Goal: Task Accomplishment & Management: Use online tool/utility

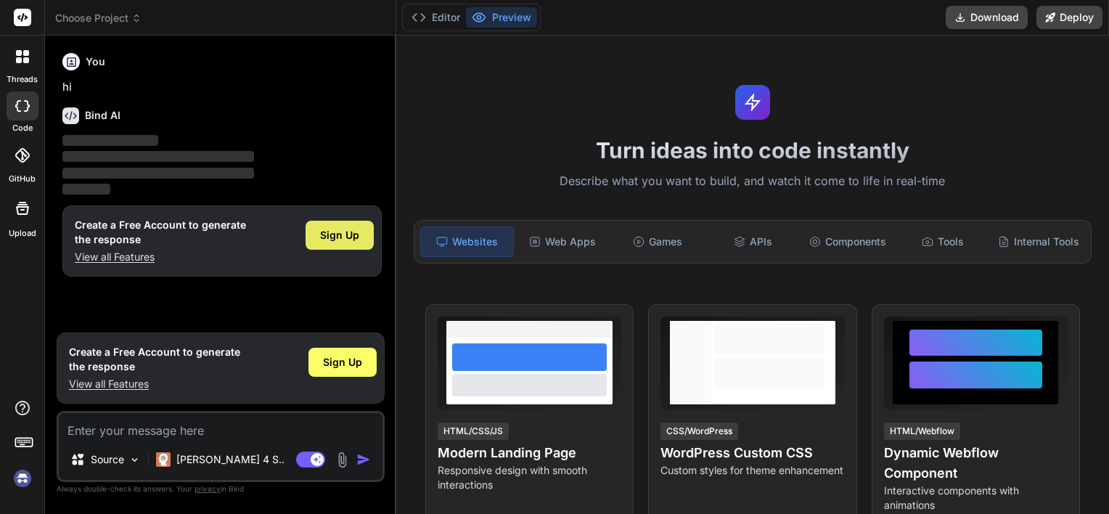
click at [351, 244] on div "Sign Up" at bounding box center [339, 235] width 68 height 29
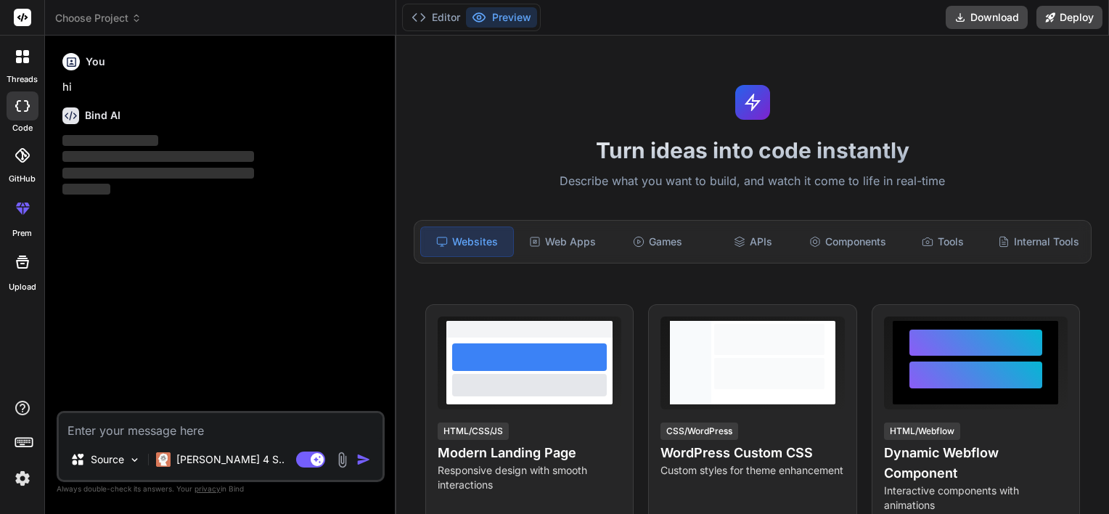
click at [108, 20] on span "Choose Project" at bounding box center [98, 18] width 86 height 15
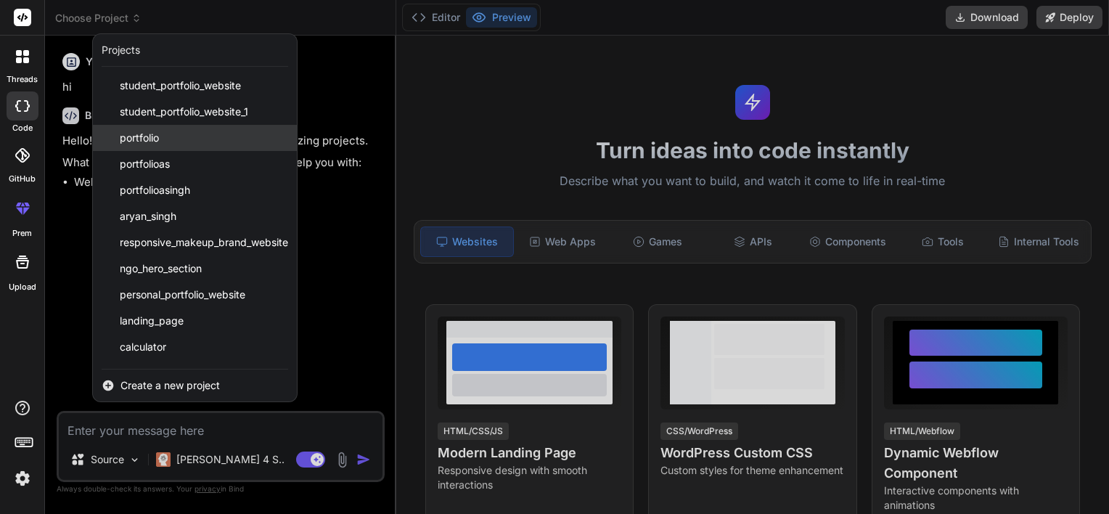
click at [149, 134] on span "portfolio" at bounding box center [139, 138] width 39 height 15
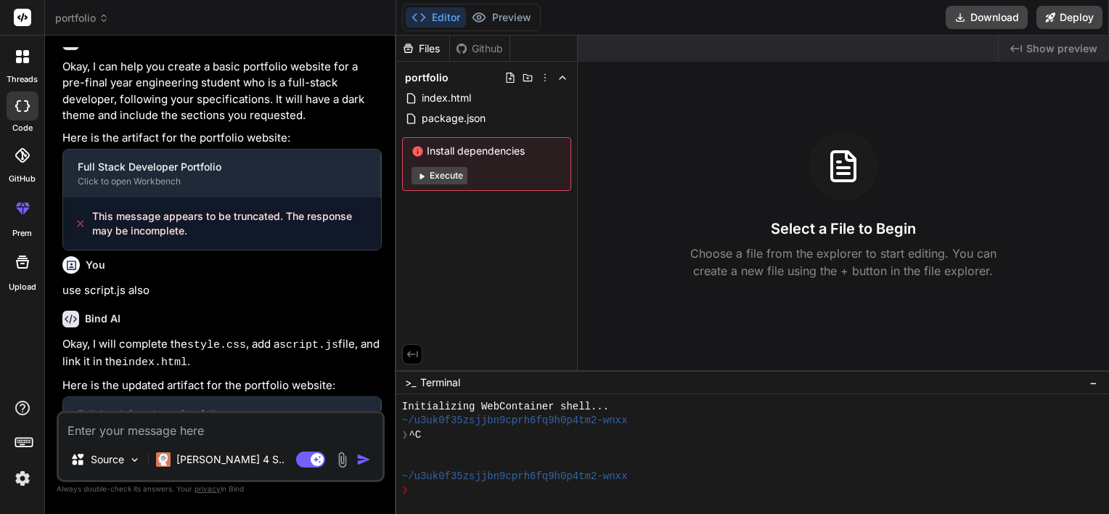
scroll to position [287, 0]
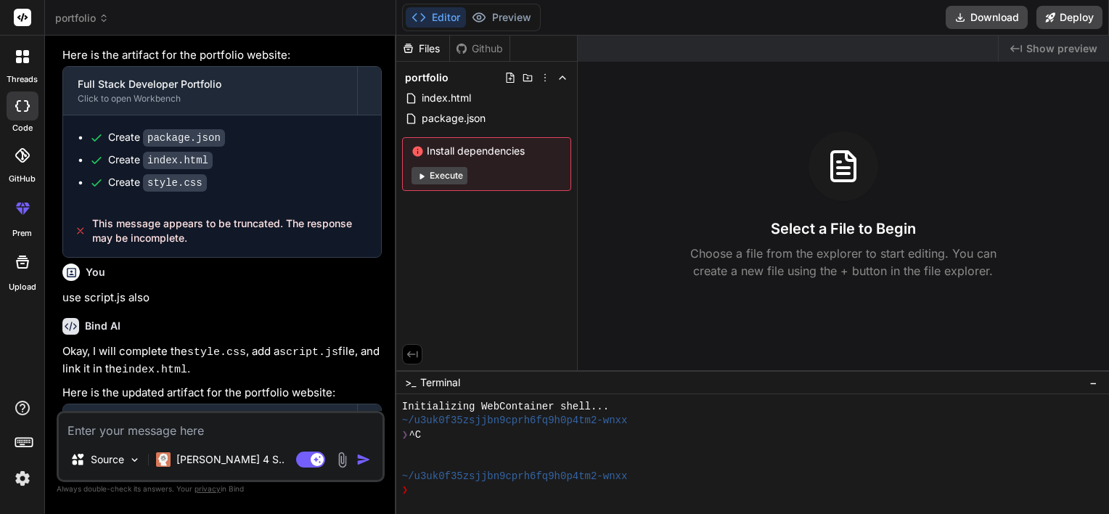
click at [92, 21] on span "portfolio" at bounding box center [82, 18] width 54 height 15
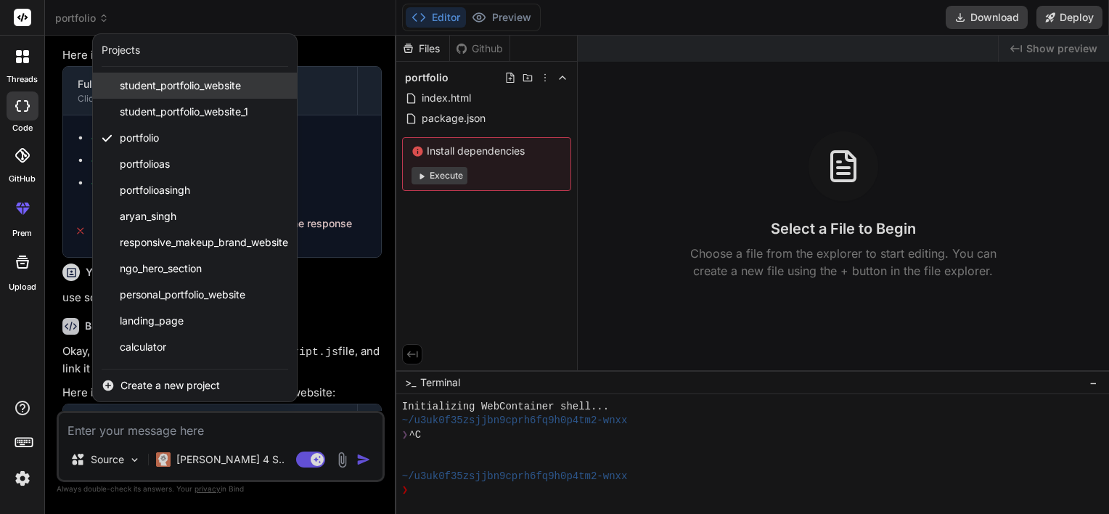
click at [197, 88] on span "student_portfolio_website" at bounding box center [180, 85] width 121 height 15
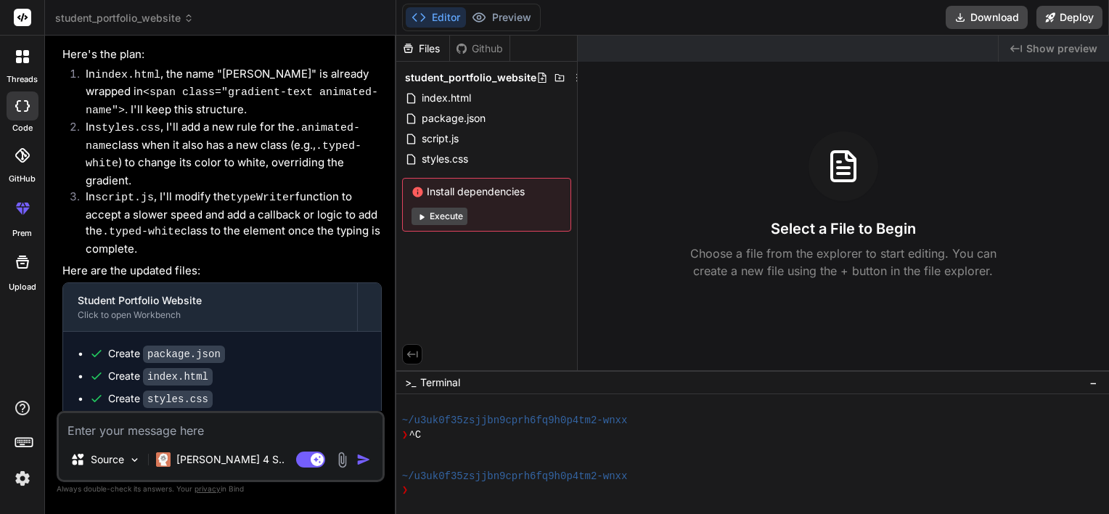
scroll to position [2172, 0]
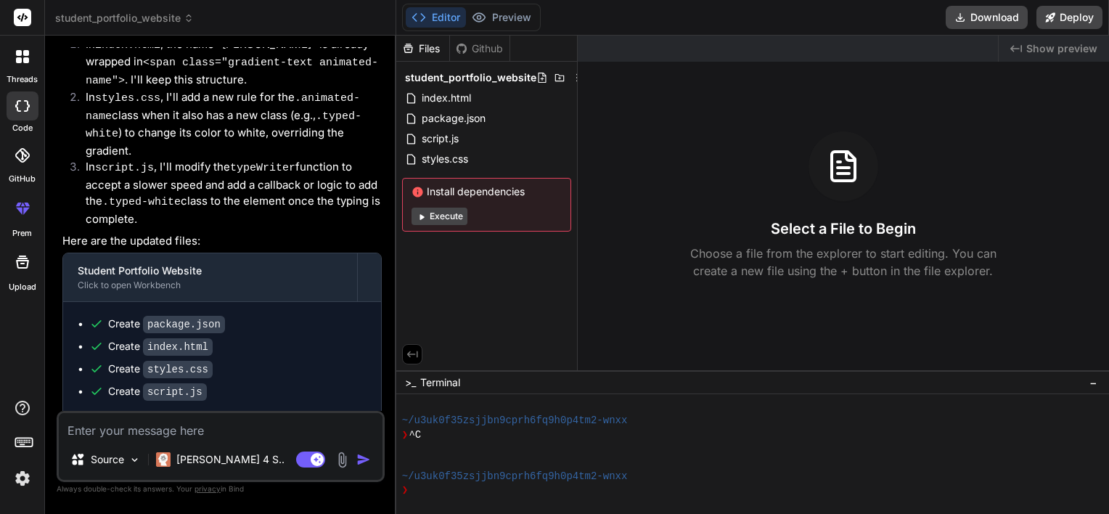
click at [142, 20] on span "student_portfolio_website" at bounding box center [124, 18] width 139 height 15
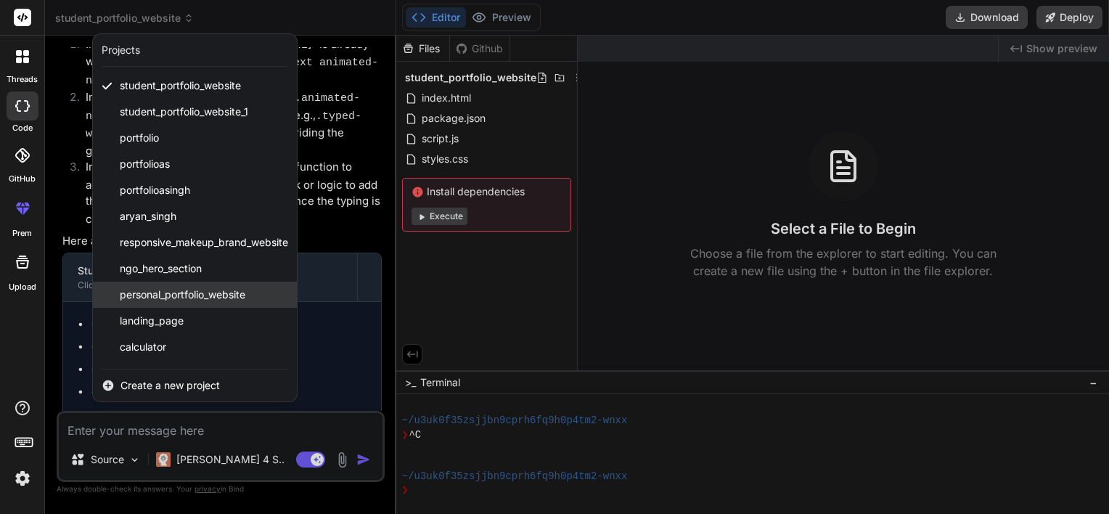
click at [229, 301] on span "personal_portfolio_website" at bounding box center [183, 294] width 126 height 15
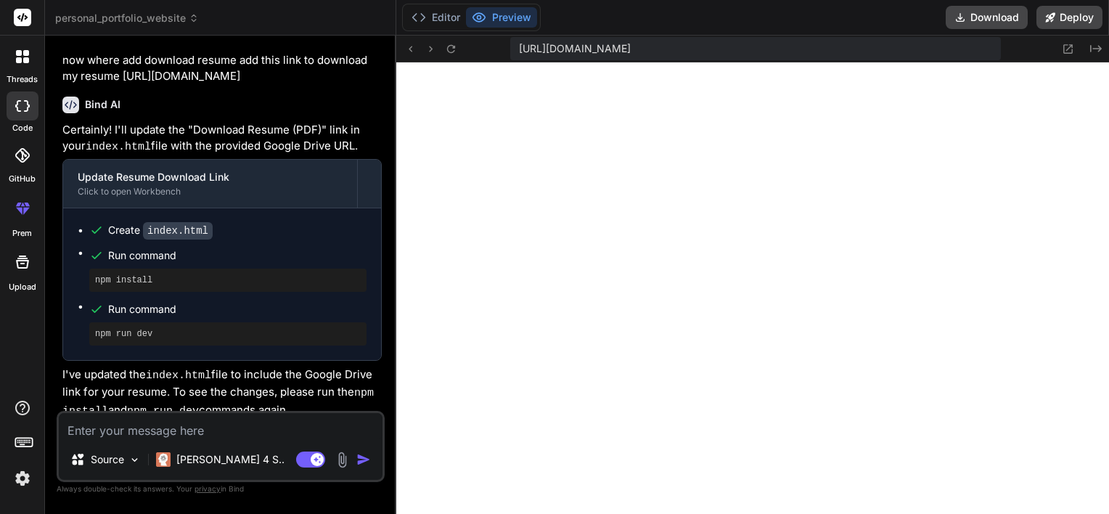
scroll to position [697, 0]
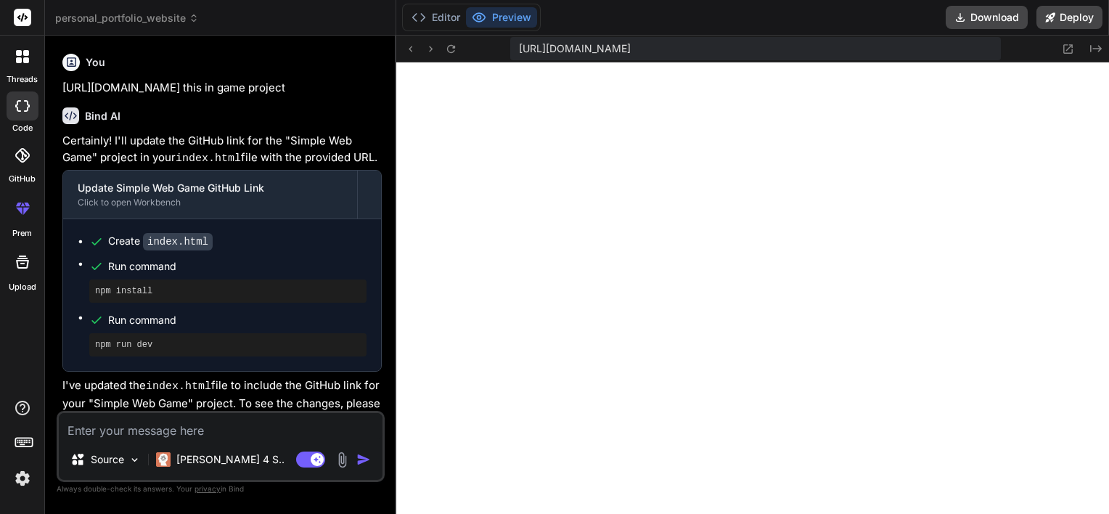
click at [223, 110] on div "Bind AI Certainly! I'll update the GitHub link for the "Simple Web Game" projec…" at bounding box center [221, 263] width 319 height 334
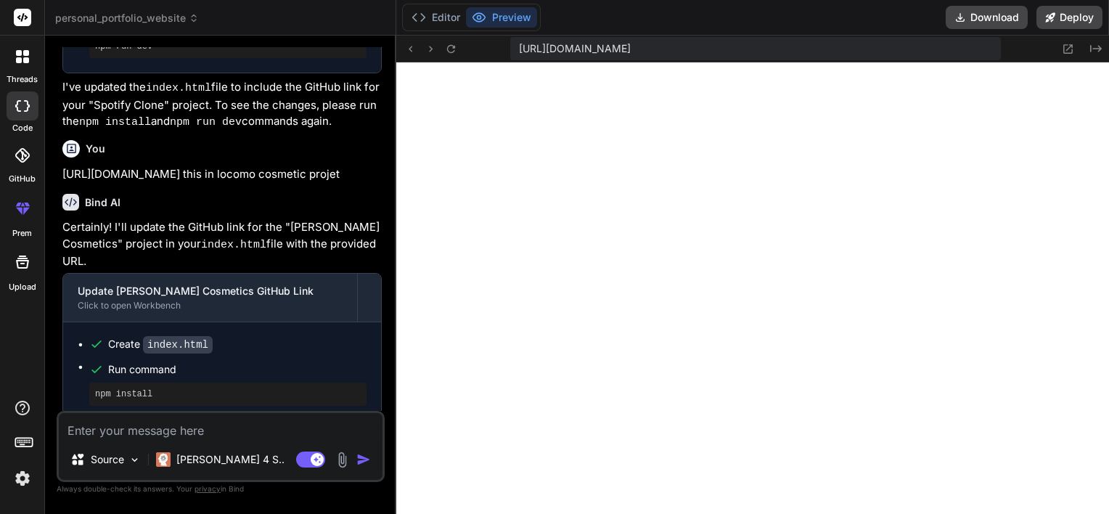
scroll to position [690, 0]
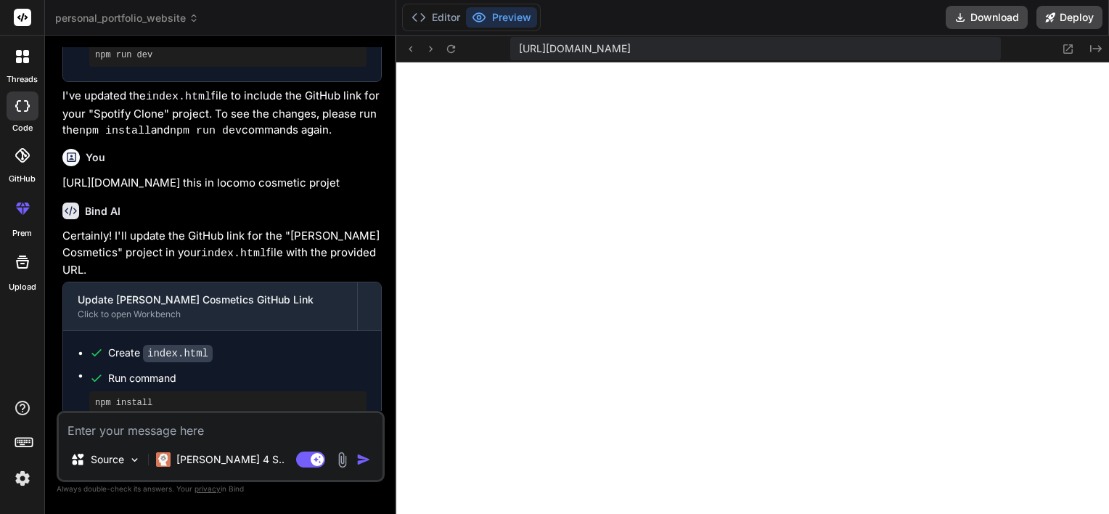
click at [147, 16] on span "personal_portfolio_website" at bounding box center [127, 18] width 144 height 15
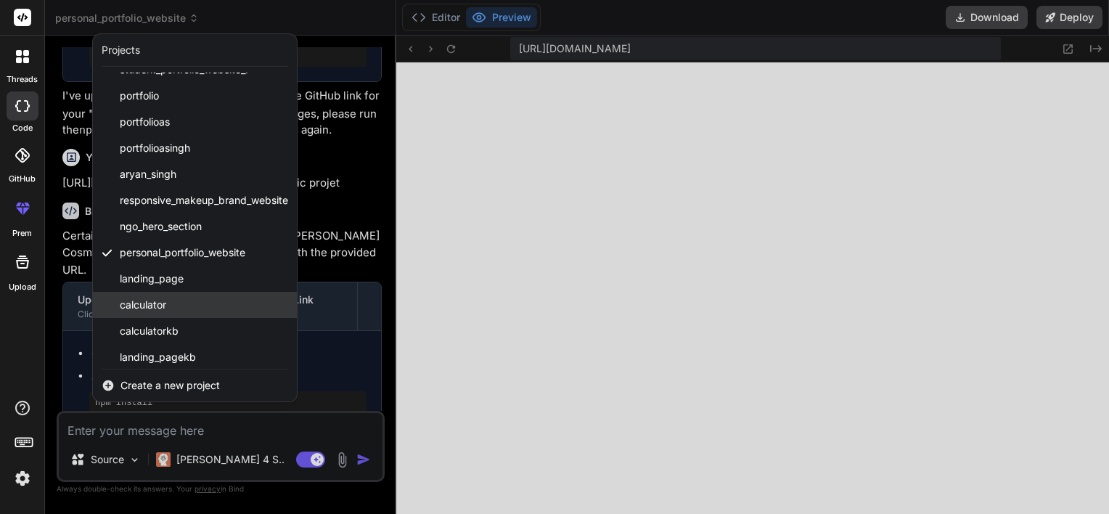
scroll to position [102, 0]
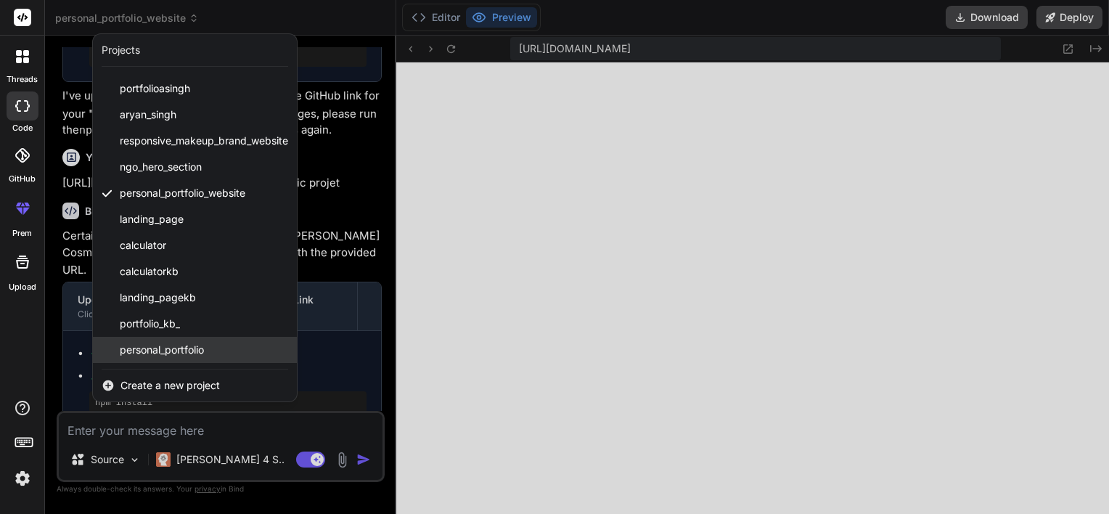
click at [237, 342] on div "personal_portfolio" at bounding box center [195, 350] width 204 height 26
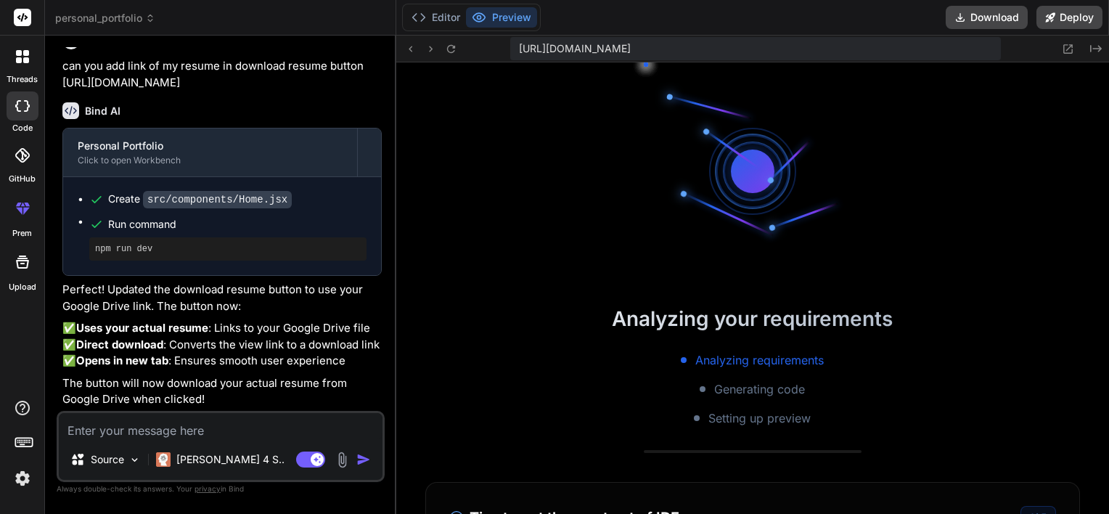
scroll to position [1086, 0]
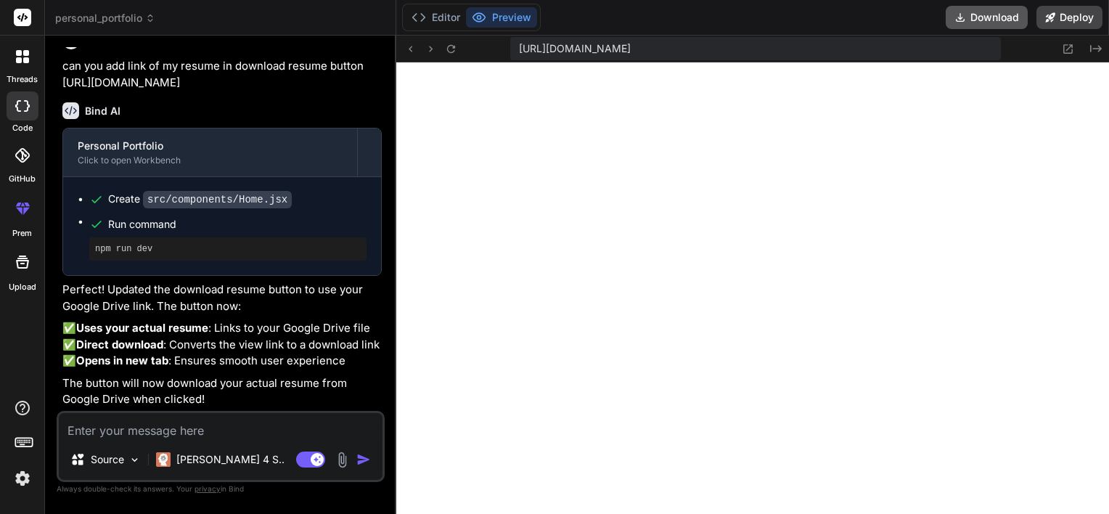
click at [975, 23] on button "Download" at bounding box center [986, 17] width 82 height 23
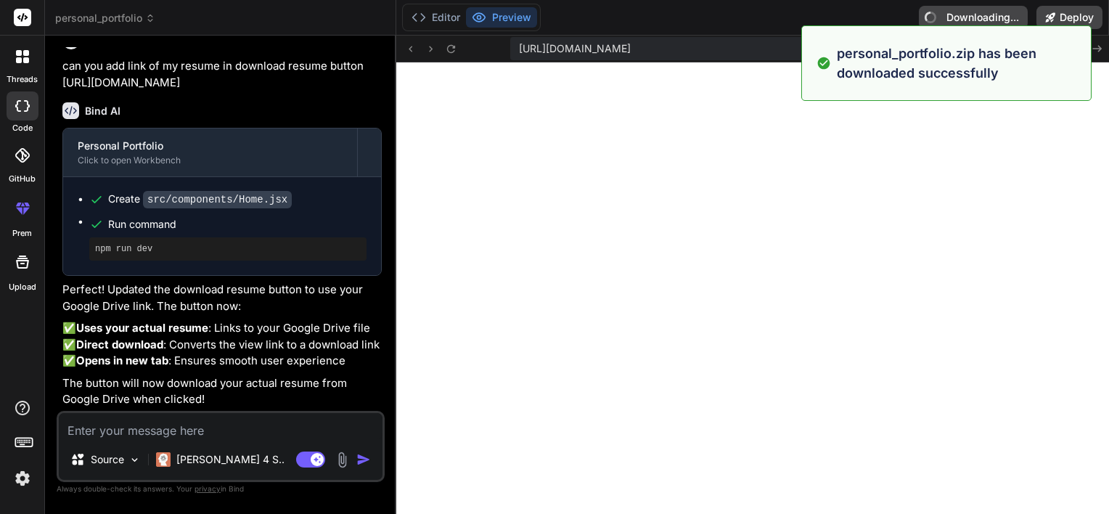
type textarea "x"
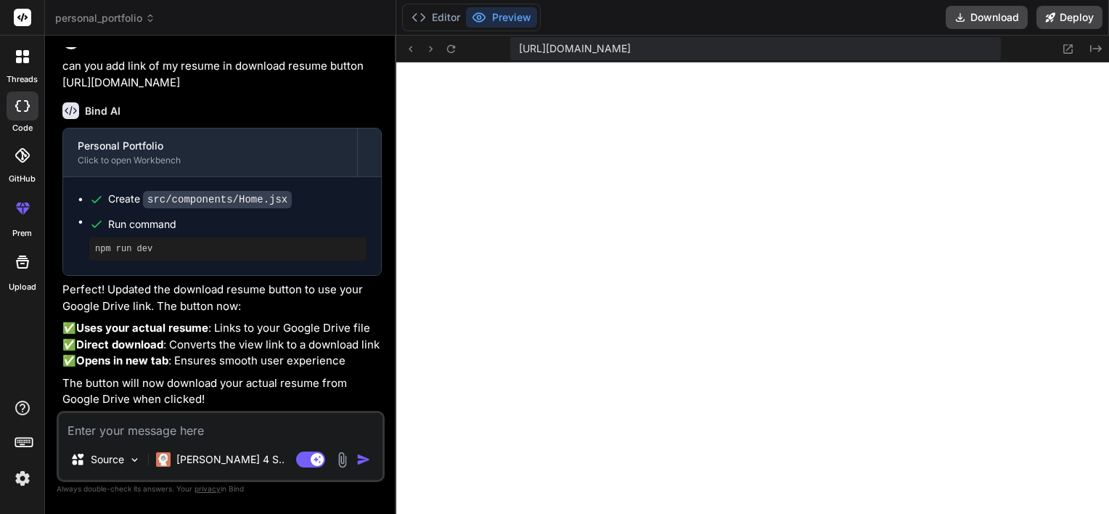
click at [670, 22] on div "Editor Preview Download Deploy" at bounding box center [752, 18] width 713 height 36
click at [200, 430] on textarea at bounding box center [221, 426] width 324 height 26
paste textarea "[GEOGRAPHIC_DATA]"
type textarea "[GEOGRAPHIC_DATA]"
type textarea "x"
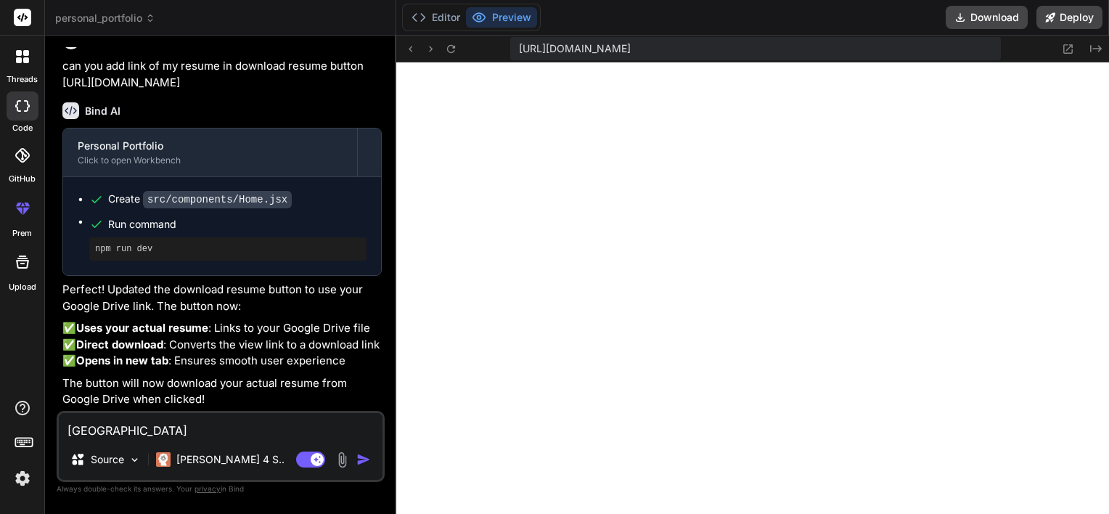
type textarea "[GEOGRAPHIC_DATA]"
type textarea "x"
type textarea "[GEOGRAPHIC_DATA] r"
type textarea "x"
type textarea "[GEOGRAPHIC_DATA]"
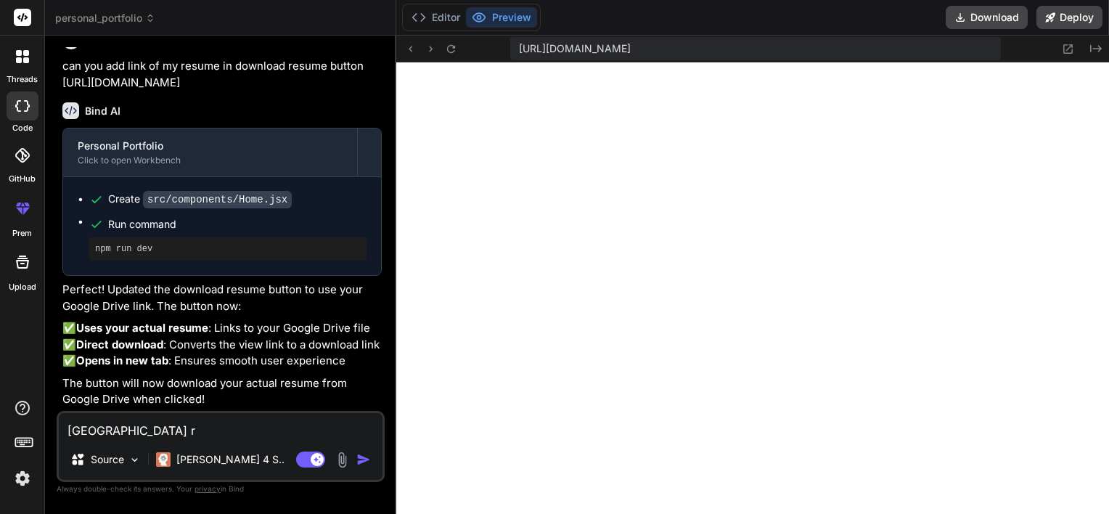
type textarea "x"
type textarea "[GEOGRAPHIC_DATA] r"
type textarea "x"
type textarea "[GEOGRAPHIC_DATA]"
type textarea "x"
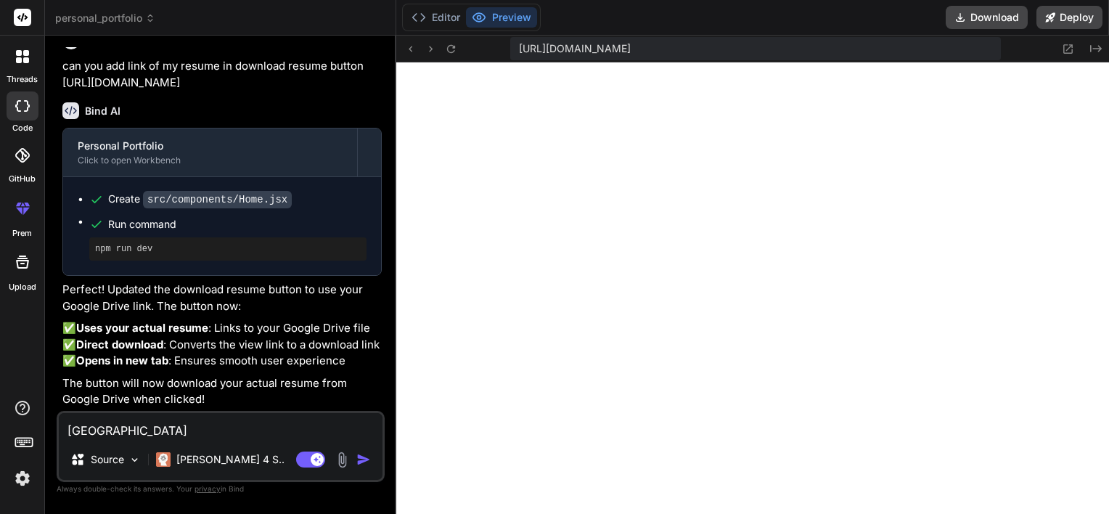
type textarea "[GEOGRAPHIC_DATA] w"
type textarea "x"
type textarea "University of Technology wr"
type textarea "x"
type textarea "[GEOGRAPHIC_DATA] wri"
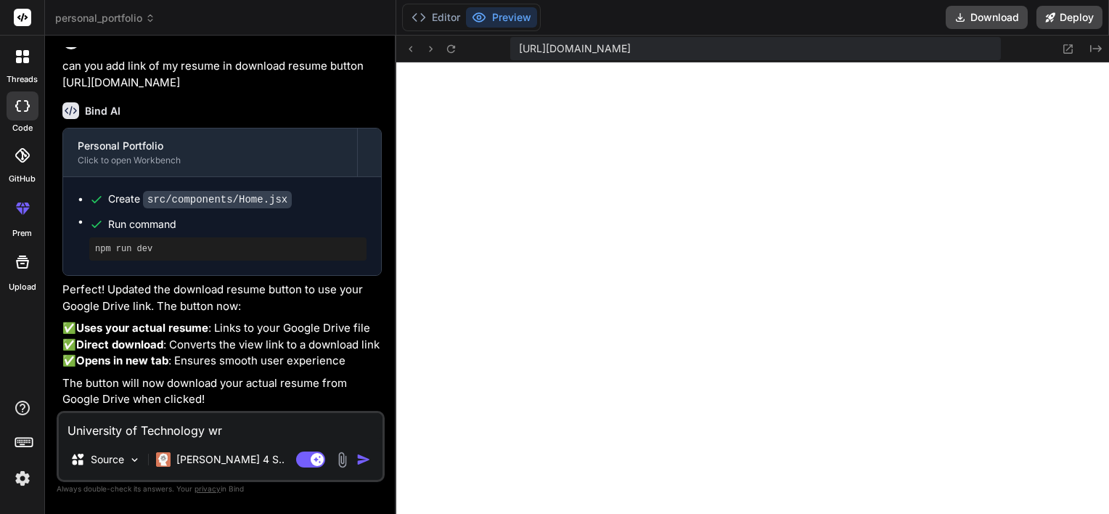
type textarea "x"
type textarea "[GEOGRAPHIC_DATA] writ"
type textarea "x"
type textarea "University of Technology write"
type textarea "x"
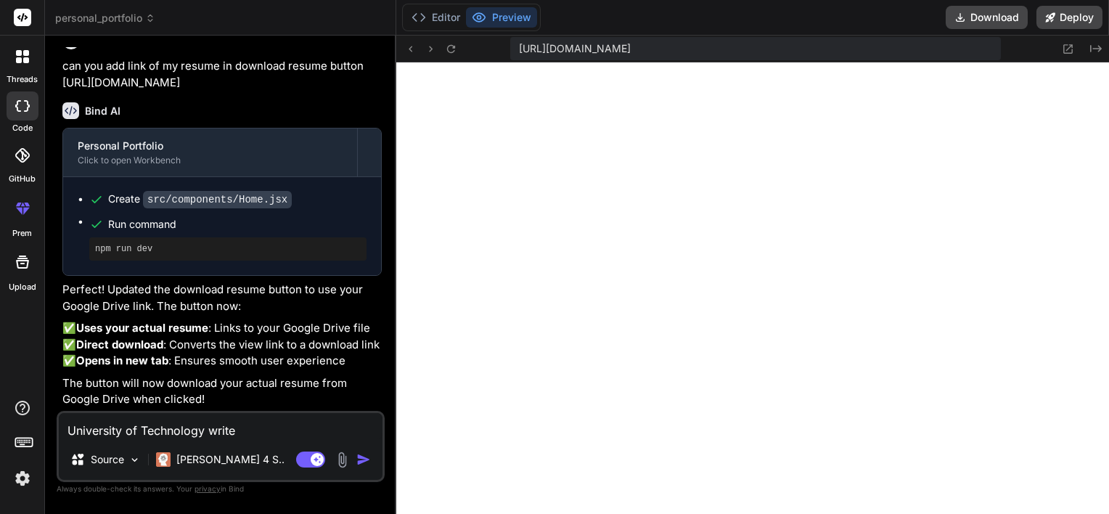
type textarea "University of Technology write"
type textarea "x"
type textarea "University of Technology write i"
type textarea "x"
type textarea "University of Technology write im"
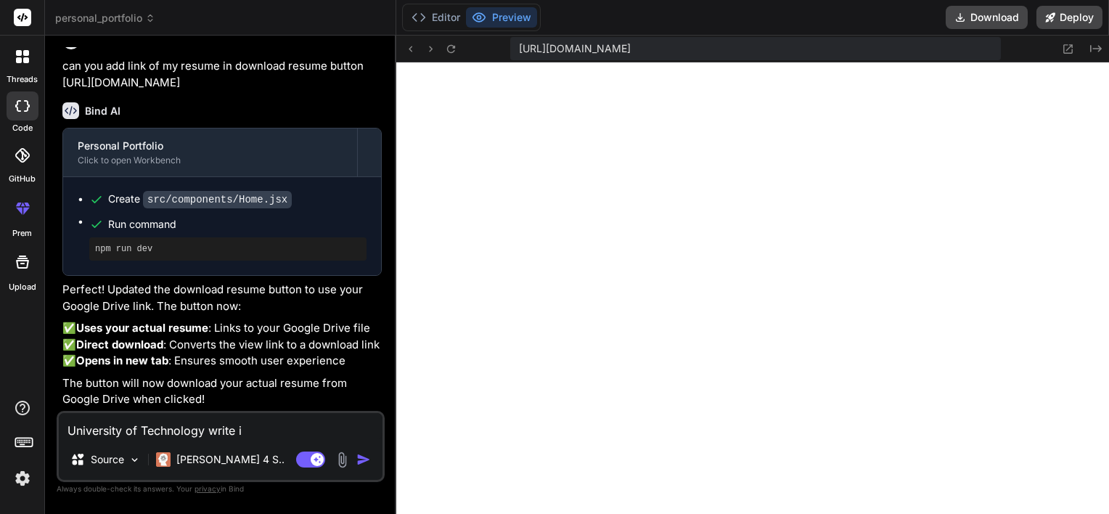
type textarea "x"
type textarea "University of Technology write i"
type textarea "x"
type textarea "University of Technology write is"
type textarea "x"
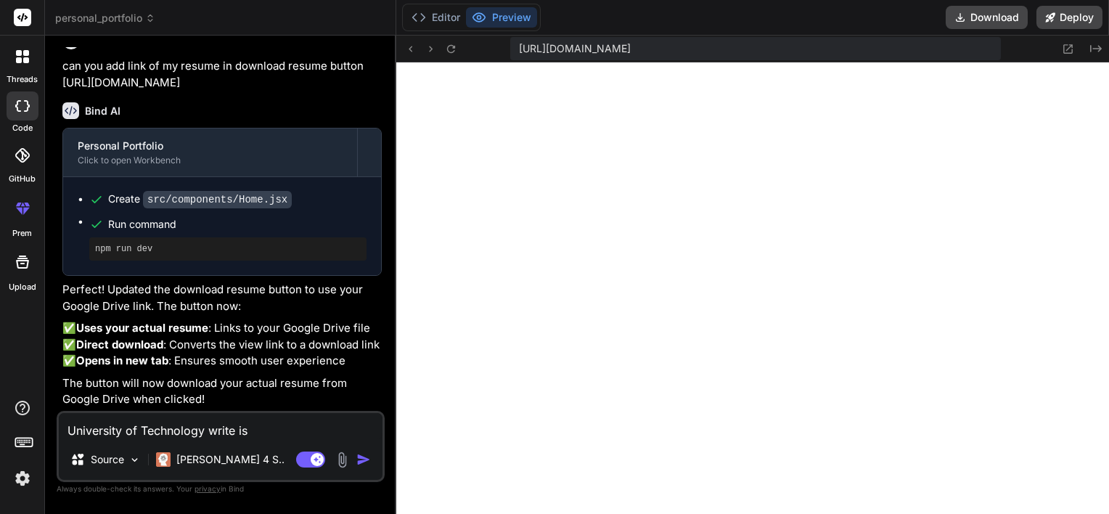
type textarea "University of Technology write is"
type textarea "x"
type textarea "University of Technology write is e"
type textarea "x"
type textarea "University of Technology write is"
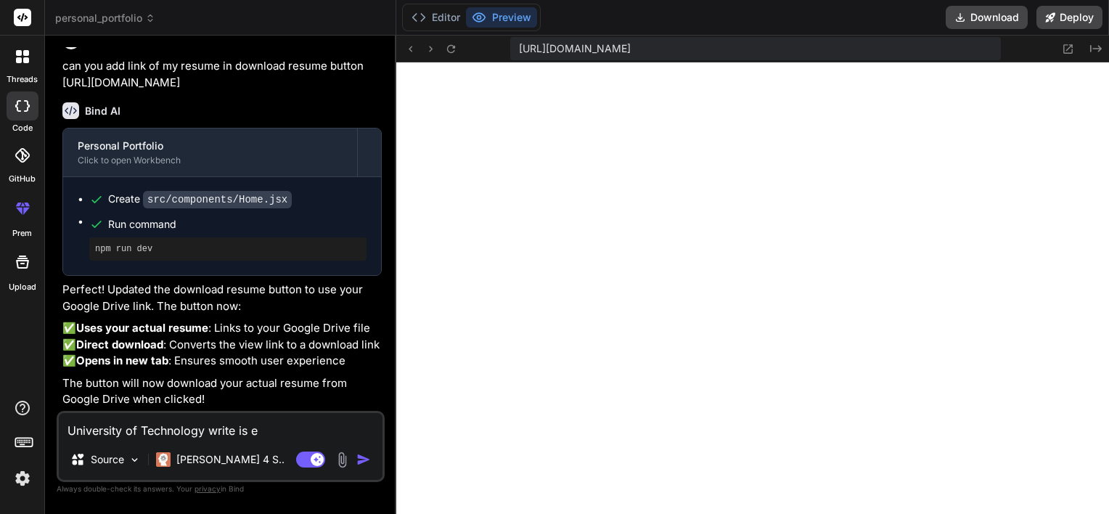
type textarea "x"
type textarea "University of Technology write is"
type textarea "x"
type textarea "University of Technology write i"
type textarea "x"
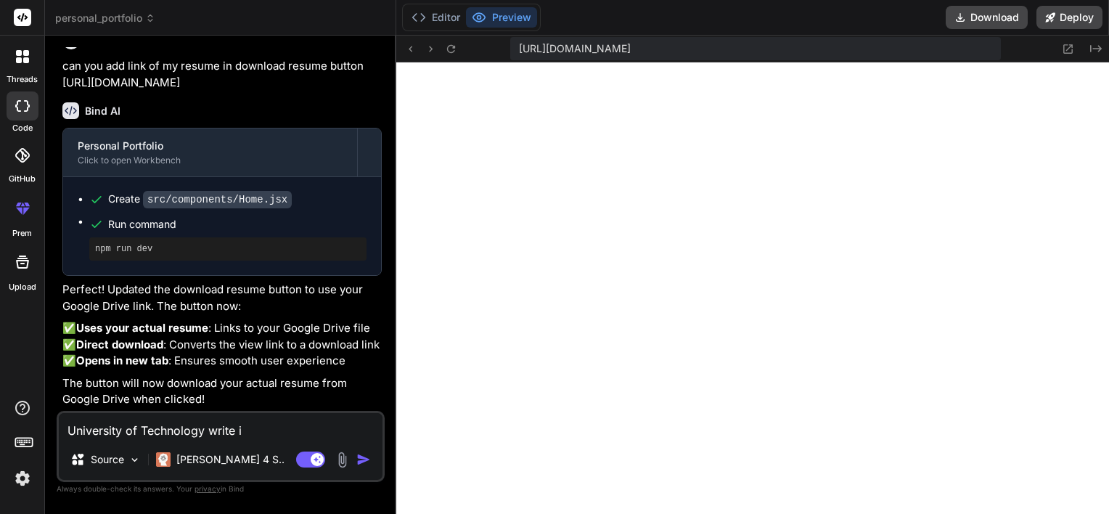
type textarea "University of Technology write im"
type textarea "x"
type textarea "University of Technology write ims"
type textarea "x"
type textarea "University of Technology write ims"
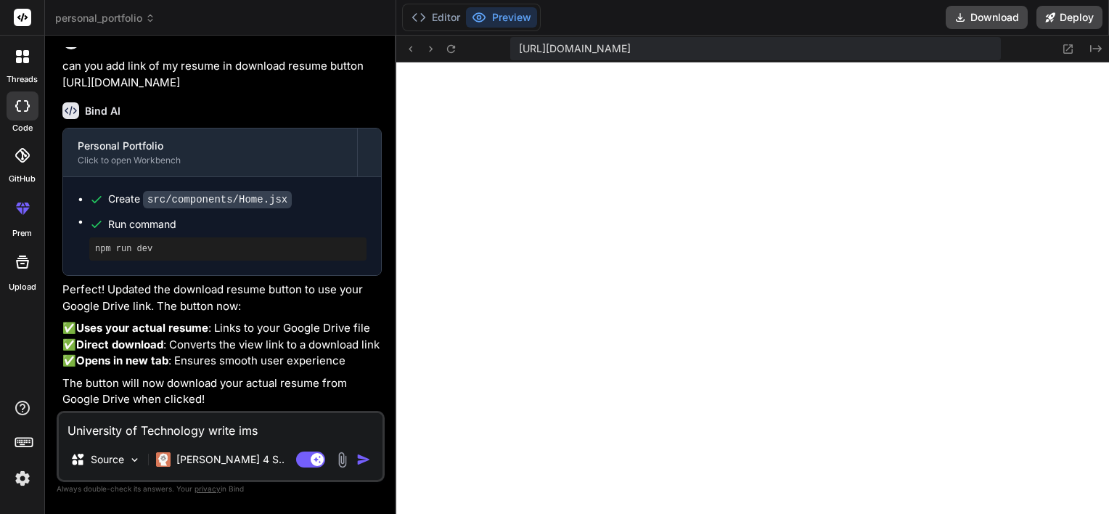
type textarea "x"
type textarea "University of Technology write ims e"
type textarea "x"
type textarea "University of Technology write ims en"
type textarea "x"
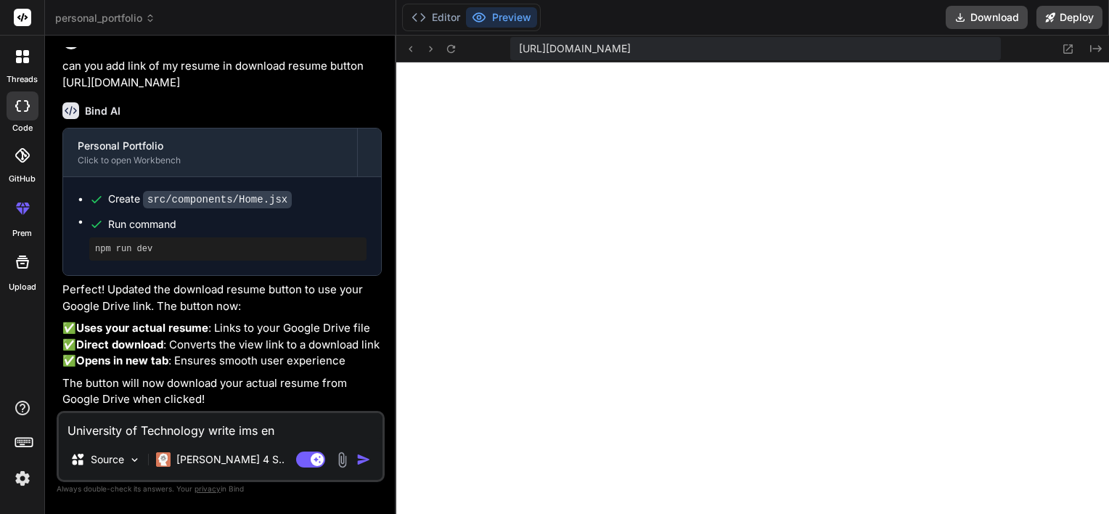
type textarea "University of Technology write ims eng"
type textarea "x"
type textarea "University of Technology write ims engi"
type textarea "x"
type textarea "University of Technology write ims engin"
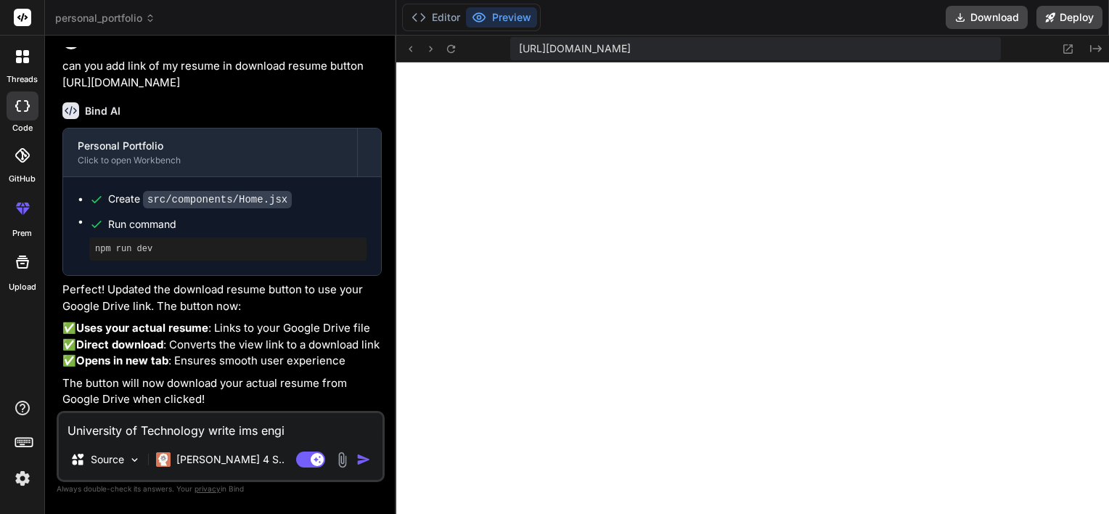
type textarea "x"
type textarea "University of Technology write ims engine"
type textarea "x"
type textarea "University of Technology write ims enginee"
type textarea "x"
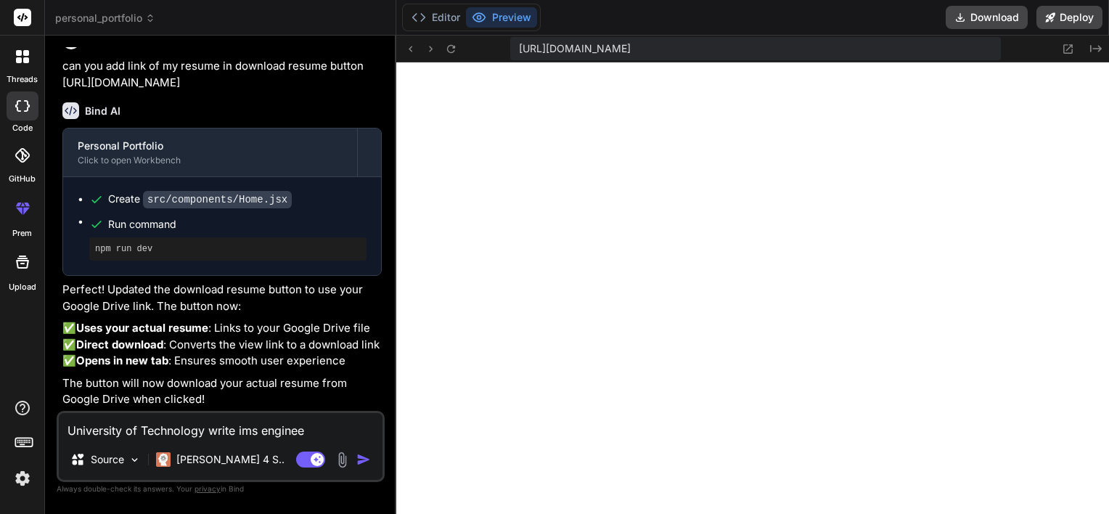
type textarea "University of Technology write ims engineer"
type textarea "x"
type textarea "University of Technology write ims engineeri"
type textarea "x"
type textarea "University of Technology write ims engineerin"
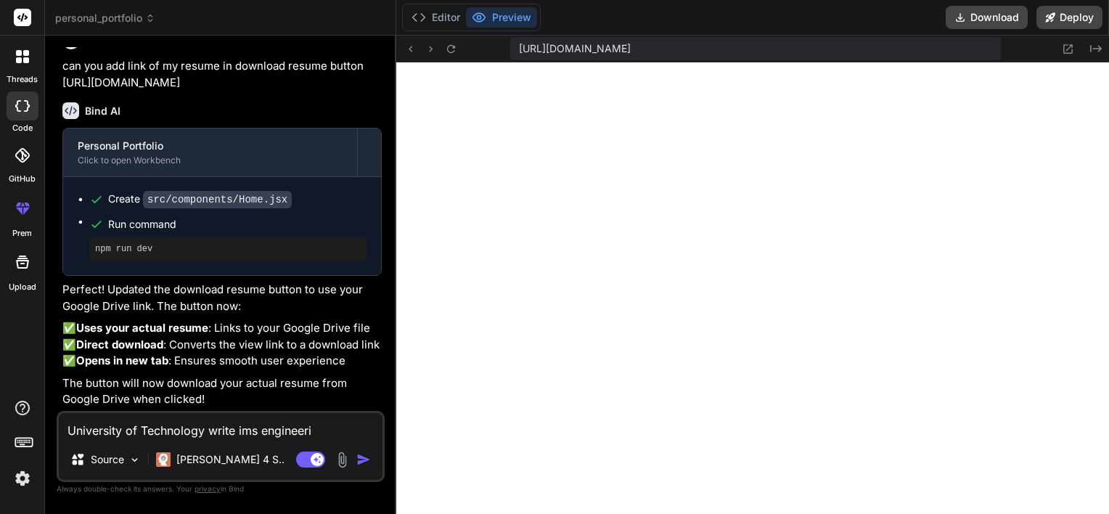
type textarea "x"
type textarea "University of Technology write ims engineering"
type textarea "x"
type textarea "University of Technology write ims engineering"
type textarea "x"
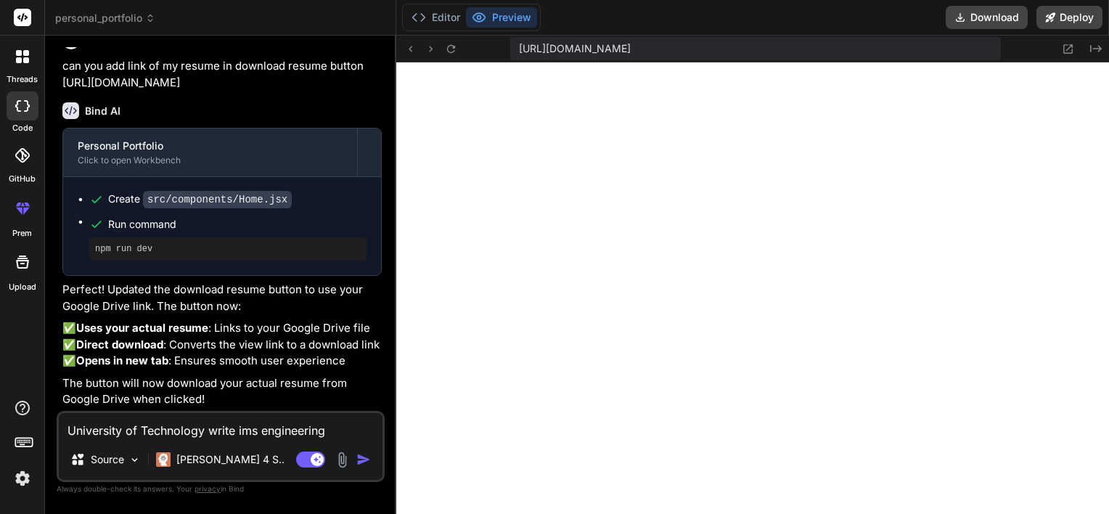
type textarea "University of Technology write ims engineering c"
type textarea "x"
type textarea "University of Technology write ims engineering co"
type textarea "x"
type textarea "University of Technology write ims engineering col"
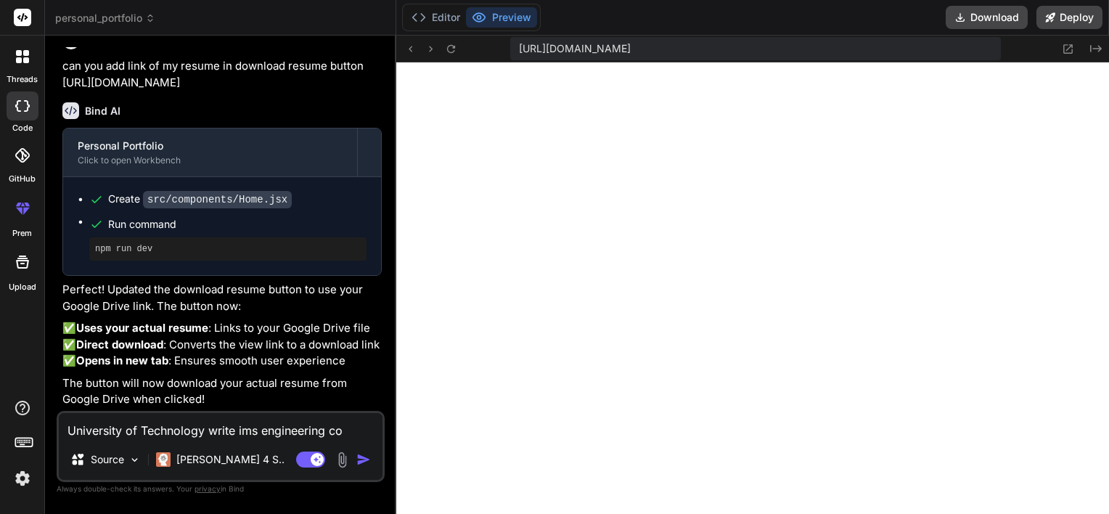
type textarea "x"
type textarea "University of Technology write ims engineering coll"
type textarea "x"
type textarea "University of Technology write ims engineering colle"
type textarea "x"
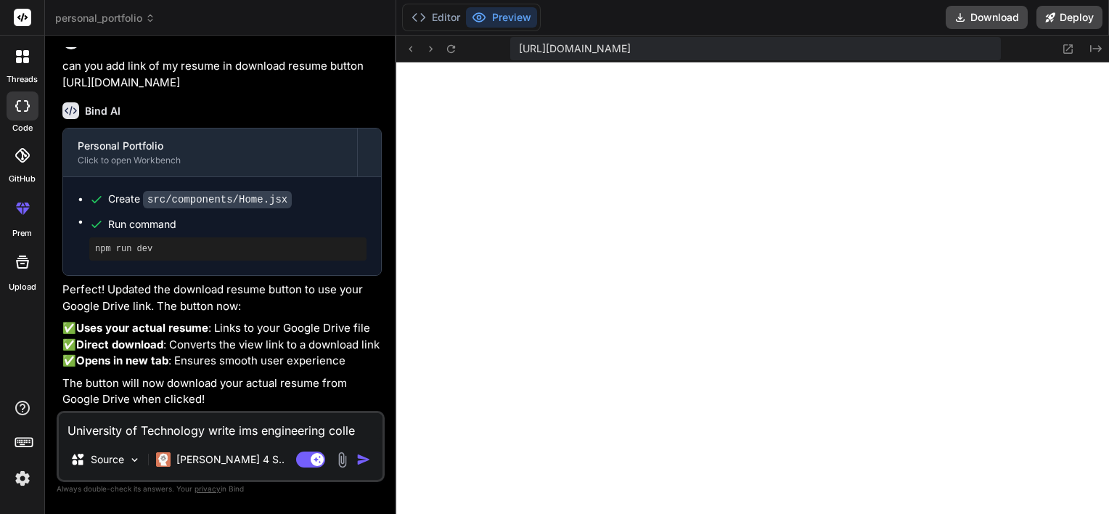
type textarea "University of Technology write ims engineering colleg"
type textarea "x"
type textarea "[GEOGRAPHIC_DATA] write ims engineering college"
type textarea "x"
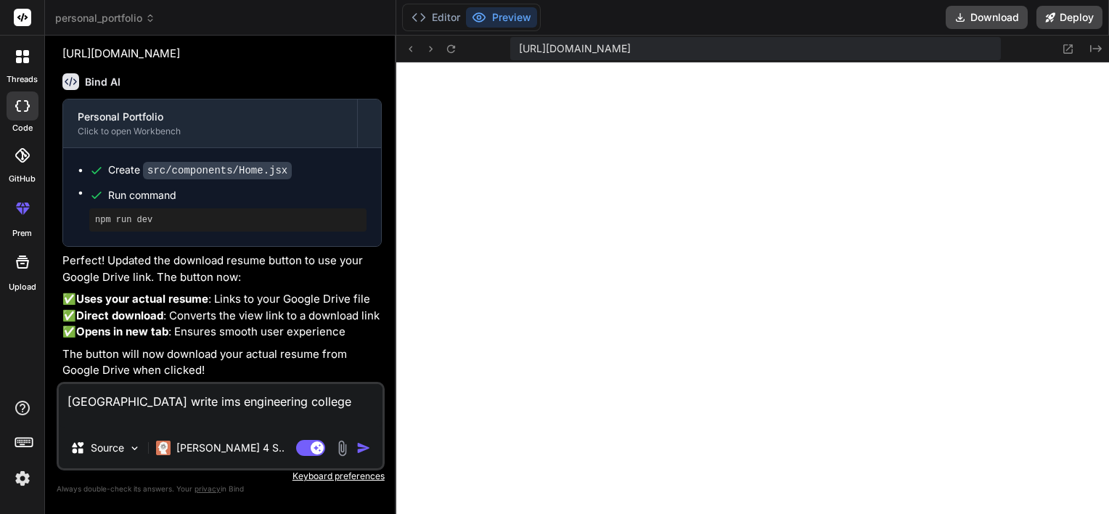
click at [253, 419] on textarea "[GEOGRAPHIC_DATA] write ims engineering college" at bounding box center [221, 406] width 324 height 44
type textarea "[GEOGRAPHIC_DATA] write ims engineering college"
type textarea "x"
paste textarea "[DATE]-[DATE]"
type textarea "University of Technology write ims engineering college [DATE]-[DATE]"
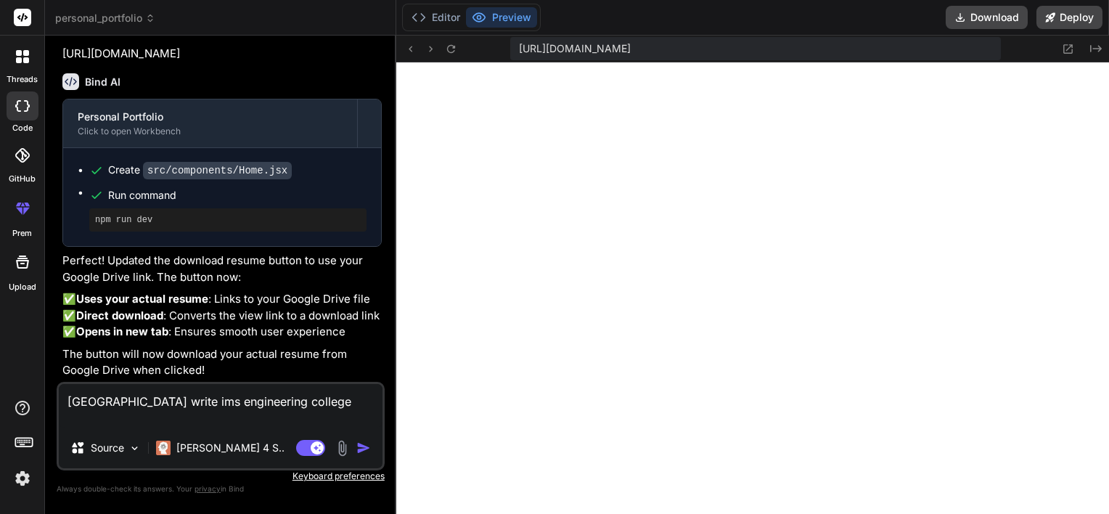
type textarea "x"
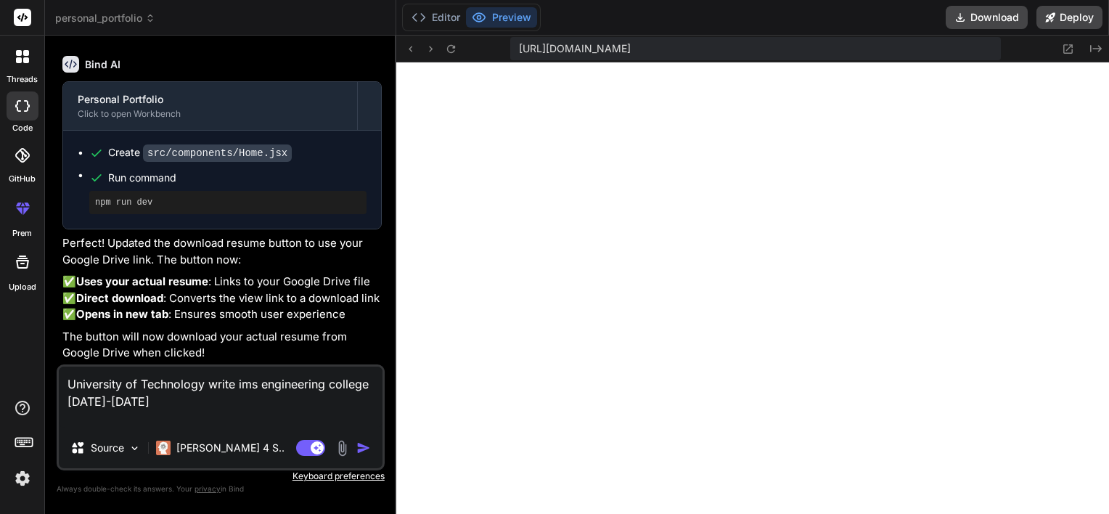
type textarea "University of Technology write ims engineering college [DATE]-[DATE]"
type textarea "x"
type textarea "University of Technology write ims engineering college [DATE]-[DATE] i"
type textarea "x"
type textarea "[GEOGRAPHIC_DATA] write ims engineering college [DATE]-[DATE] in"
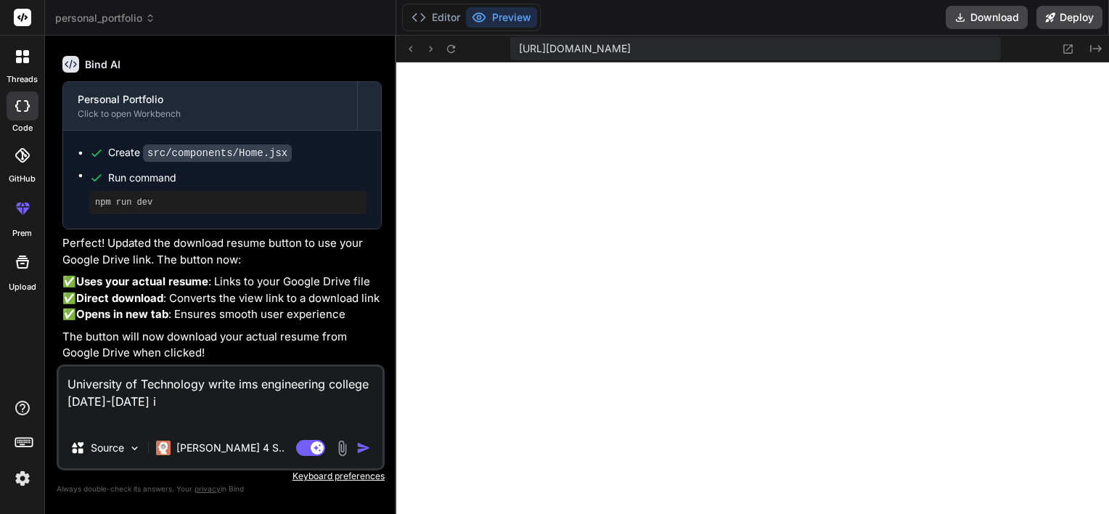
type textarea "x"
type textarea "University of Technology write ims engineering college [DATE]-[DATE] i"
type textarea "x"
type textarea "University of Technology write ims engineering college [DATE]-[DATE]"
type textarea "x"
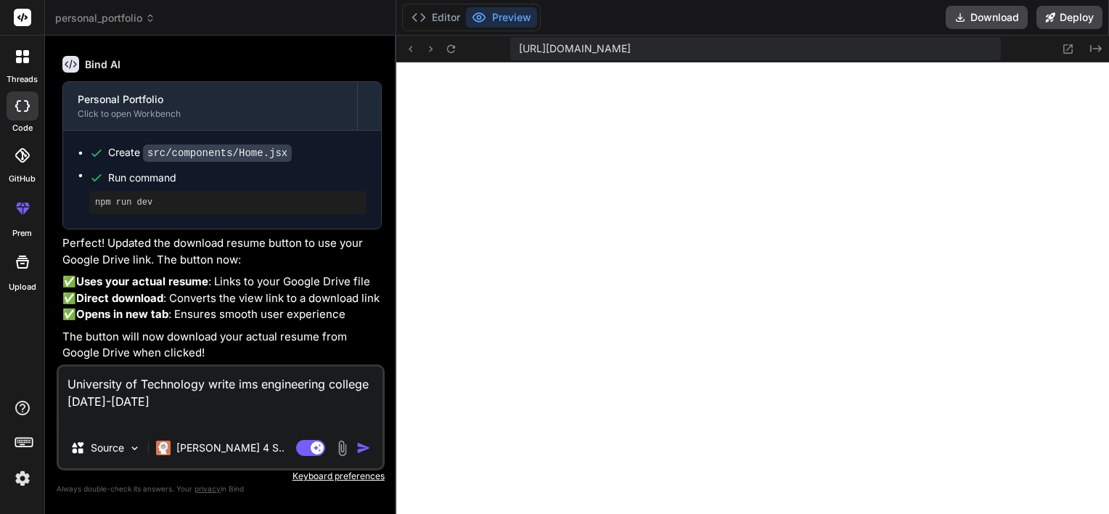
type textarea "University of Technology write ims engineering college [DATE]-[DATE] w"
type textarea "x"
type textarea "University of Technology write ims engineering college [DATE]-[DATE] wr"
type textarea "x"
type textarea "University of Technology write ims engineering college [DATE]-[DATE] wri"
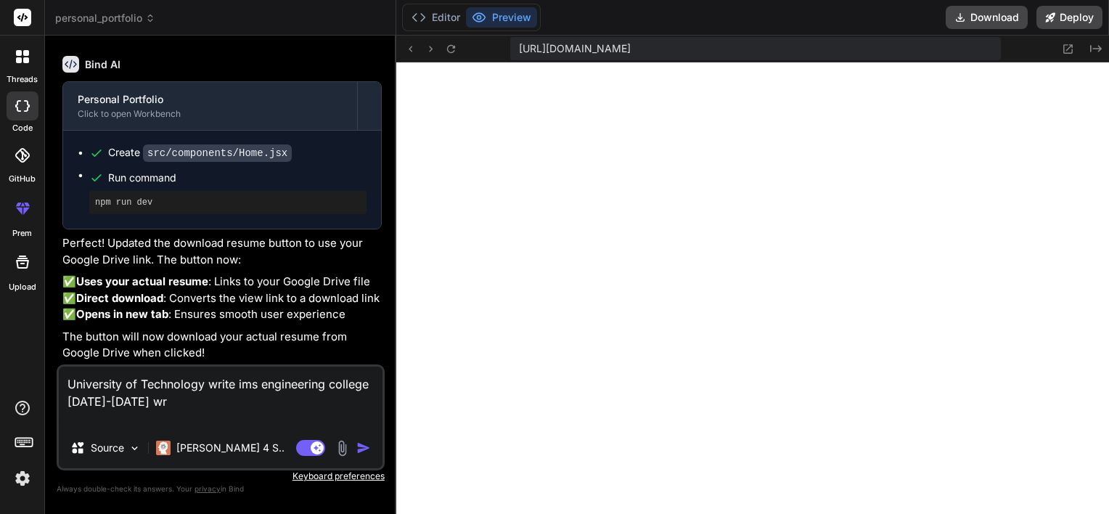
type textarea "x"
type textarea "University of Technology write ims engineering college [DATE]-[DATE] writ"
type textarea "x"
type textarea "University of Technology write ims engineering college [DATE]-[DATE] write"
type textarea "x"
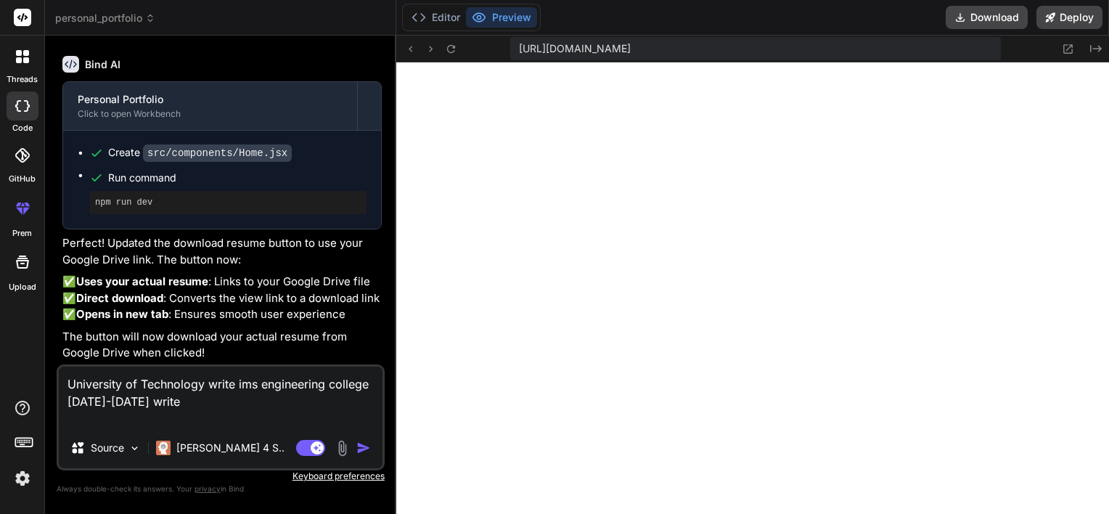
type textarea "University of Technology write ims engineering college [DATE]-[DATE] write"
type textarea "x"
type textarea "University of Technology write ims engineering college [DATE]-[DATE] write 2"
type textarea "x"
type textarea "University of Technology write ims engineering college [DATE]-[DATE] write 20"
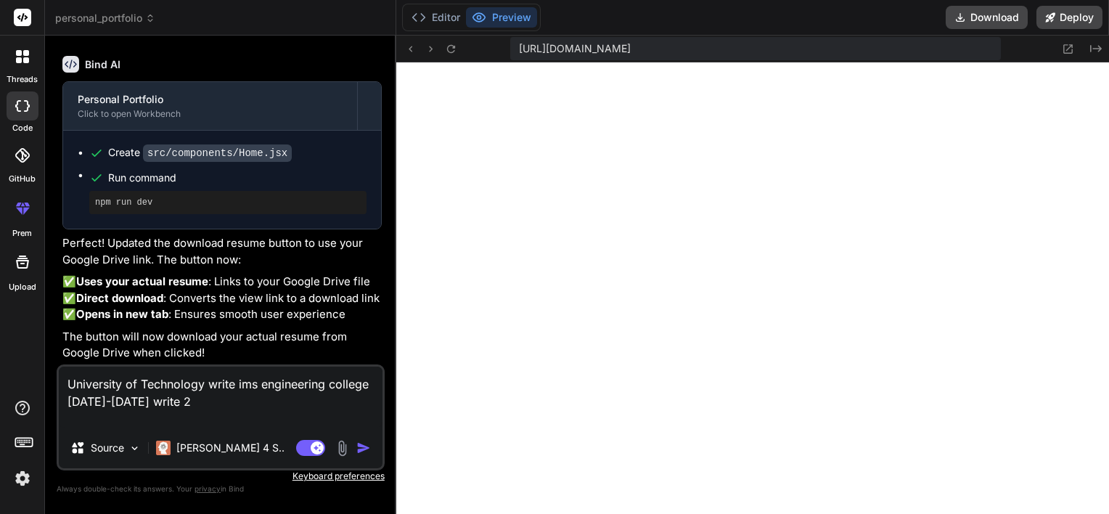
type textarea "x"
type textarea "University of Technology write ims engineering college [DATE]-[DATE] write 202"
type textarea "x"
type textarea "University of Technology write ims engineering college [DATE]-[DATE] write 2022"
type textarea "x"
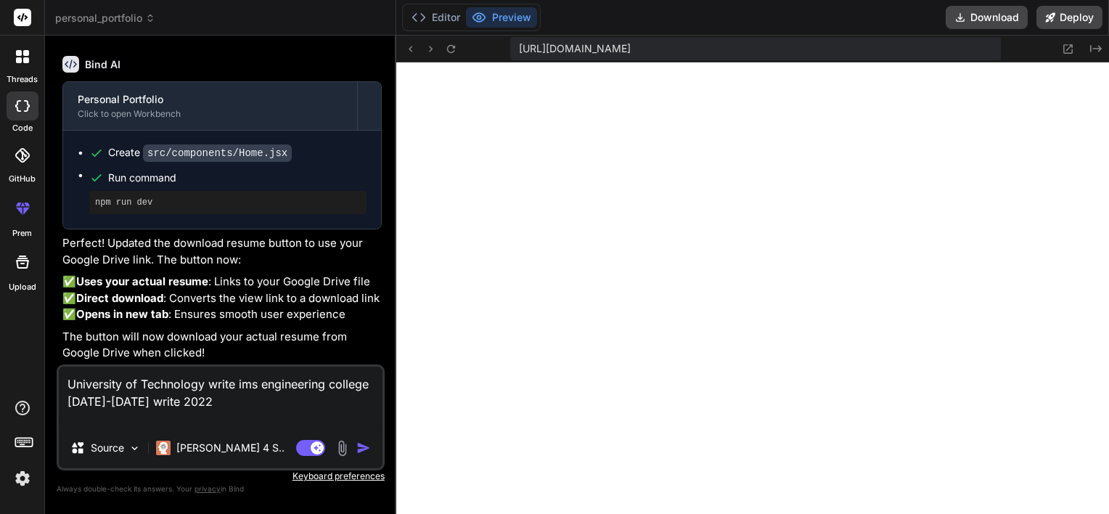
type textarea "University of Technology write ims engineering college [DATE]-[DATE] write 2022-"
type textarea "x"
type textarea "University of Technology write ims engineering college [DATE]-[DATE] write 2022…"
type textarea "x"
type textarea "University of Technology write ims engineering college [DATE]-[DATE] write 2022…"
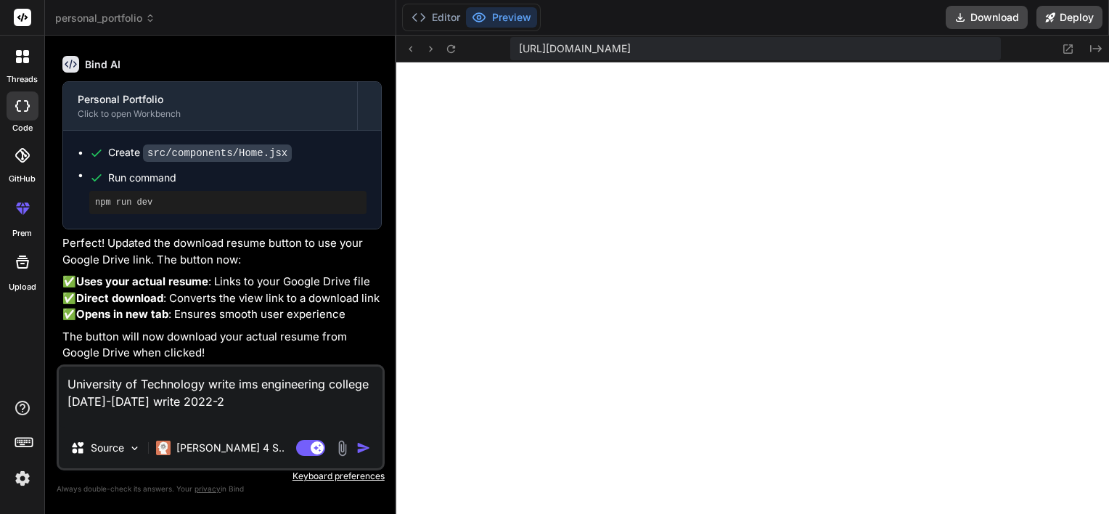
type textarea "x"
type textarea "University of Technology write ims engineering college [DATE]-[DATE] write 2022…"
type textarea "x"
type textarea "University of Technology write ims engineering college [DATE]-[DATE] write [DAT…"
type textarea "x"
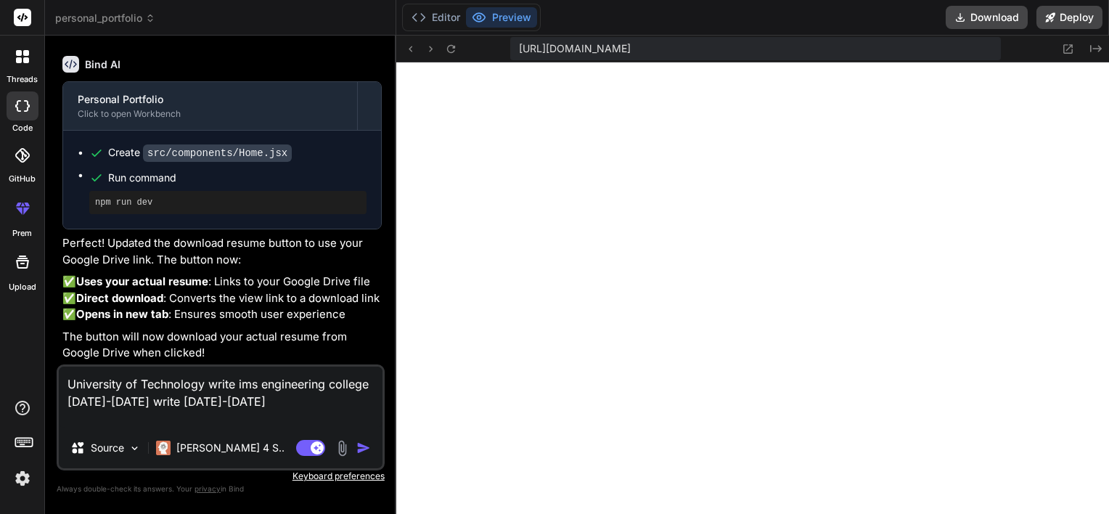
type textarea "University of Technology write ims engineering college [DATE]-[DATE] write [DAT…"
type textarea "x"
click at [246, 401] on textarea "University of Technology write ims engineering college [DATE]-[DATE] write [DAT…" at bounding box center [221, 396] width 324 height 61
paste textarea "GPA: 3.8/4.0"
type textarea "University of Technology write ims engineering college [DATE]-[DATE] write [DAT…"
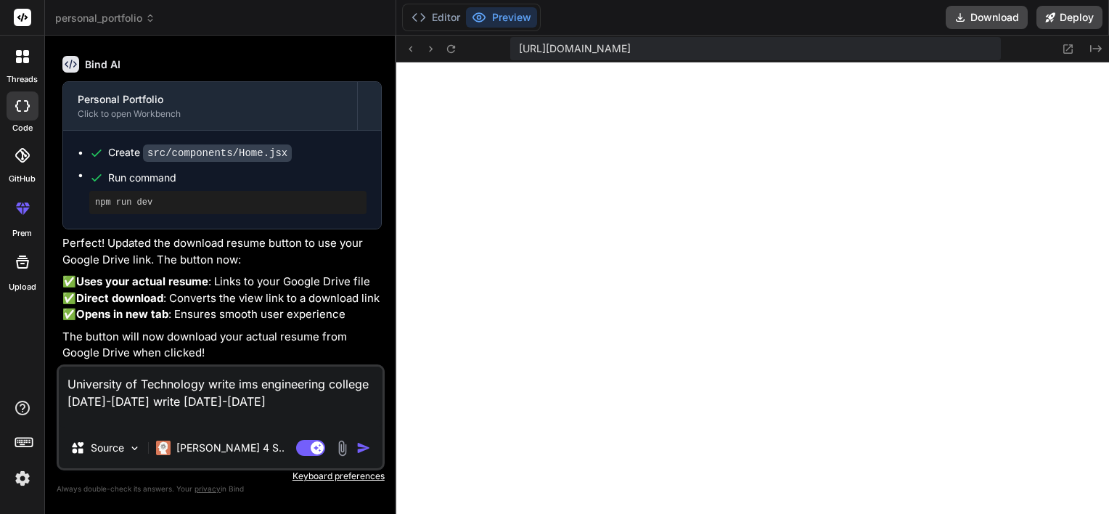
type textarea "x"
type textarea "University of Technology write ims engineering college [DATE]-[DATE] write [DAT…"
type textarea "x"
type textarea "University of Technology write ims engineering college [DATE]-[DATE] write [DAT…"
type textarea "x"
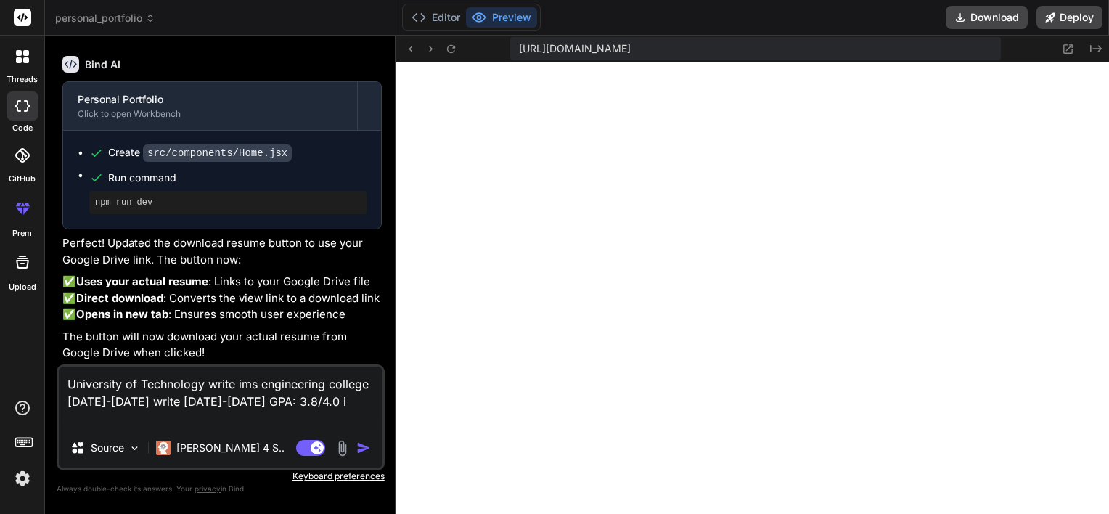
type textarea "University of Technology write ims engineering college [DATE]-[DATE] write [DAT…"
type textarea "x"
type textarea "University of Technology write ims engineering college [DATE]-[DATE] write [DAT…"
type textarea "x"
type textarea "University of Technology write ims engineering college [DATE]-[DATE] write [DAT…"
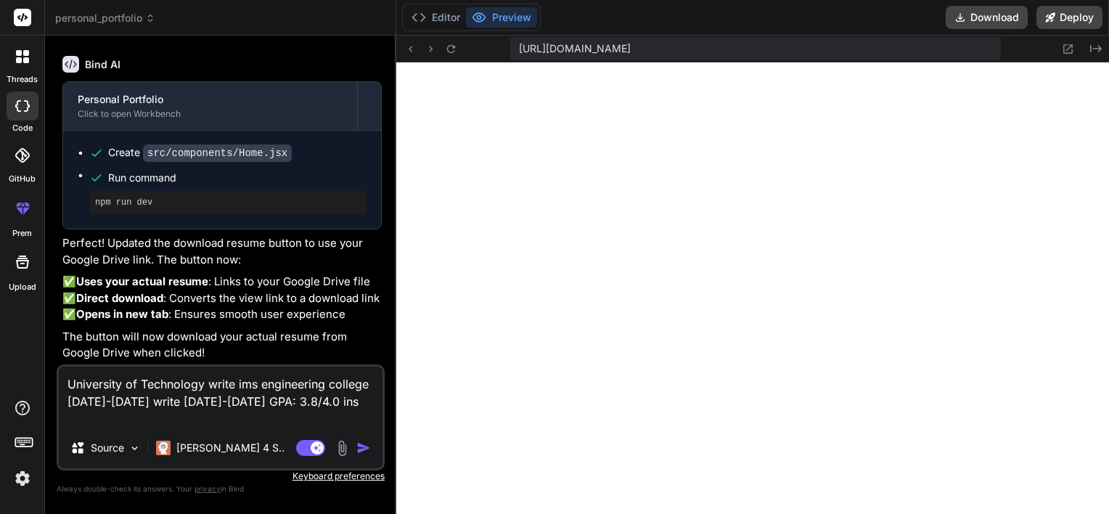
type textarea "x"
type textarea "University of Technology write ims engineering college [DATE]-[DATE] write [DAT…"
type textarea "x"
type textarea "University of Technology write ims engineering college [DATE]-[DATE] write [DAT…"
type textarea "x"
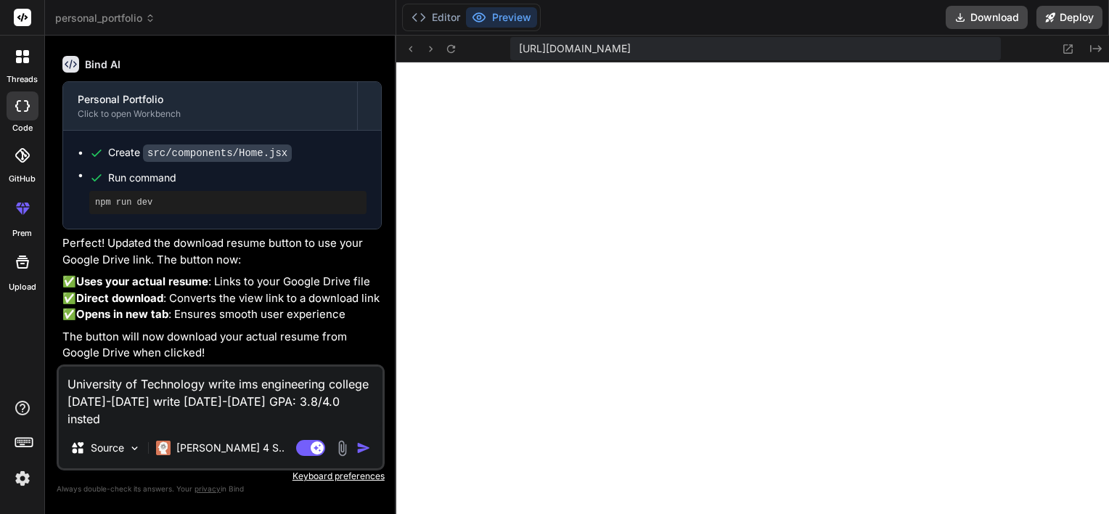
type textarea "University of Technology write ims engineering college [DATE]-[DATE] write [DAT…"
type textarea "x"
type textarea "University of Technology write ims engineering college [DATE]-[DATE] write [DAT…"
type textarea "x"
type textarea "University of Technology write ims engineering college [DATE]-[DATE] write [DAT…"
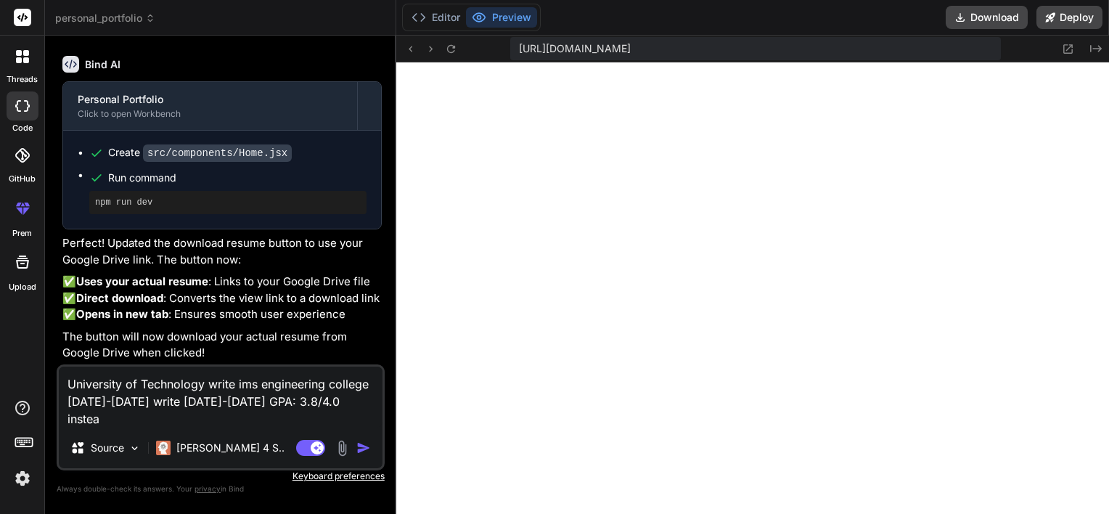
type textarea "x"
type textarea "University of Technology write ims engineering college [DATE]-[DATE] write [DAT…"
type textarea "x"
type textarea "University of Technology write ims engineering college [DATE]-[DATE] write [DAT…"
type textarea "x"
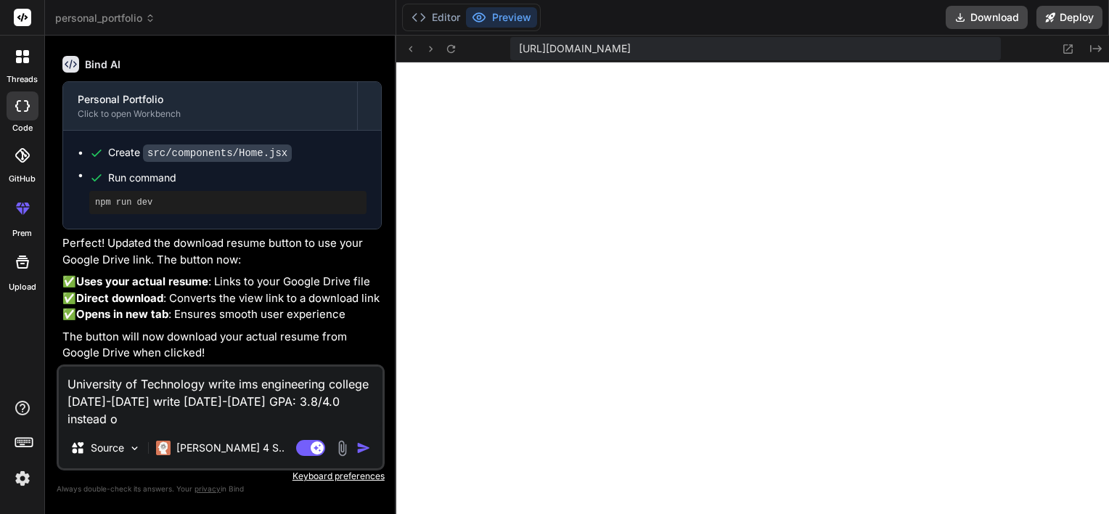
type textarea "University of Technology write ims engineering college [DATE]-[DATE] write [DAT…"
type textarea "x"
type textarea "University of Technology write ims engineering college [DATE]-[DATE] write [DAT…"
type textarea "x"
type textarea "University of Technology write ims engineering college [DATE]-[DATE] write [DAT…"
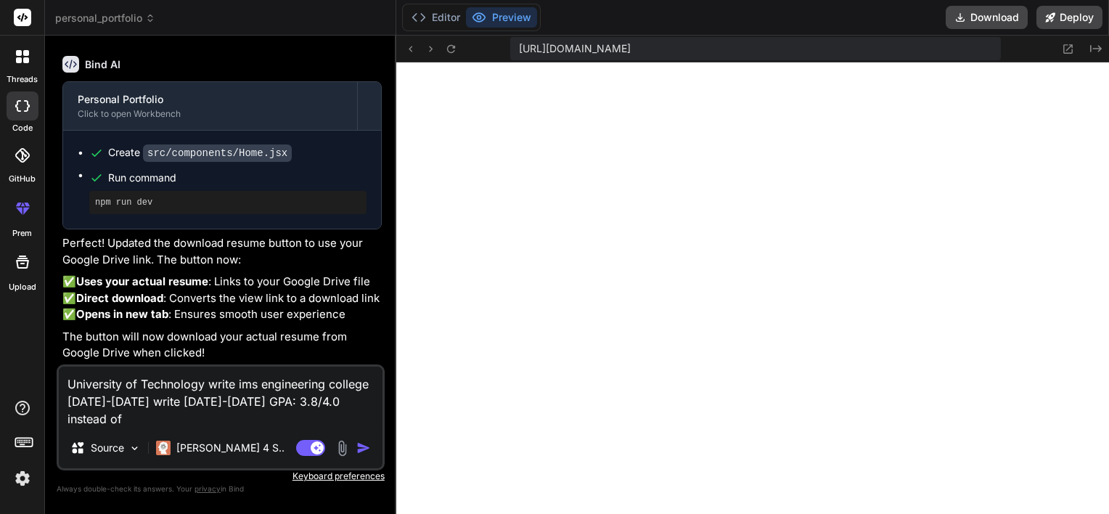
type textarea "x"
type textarea "University of Technology write ims engineering college [DATE]-[DATE] write [DAT…"
type textarea "x"
type textarea "University of Technology write ims engineering college [DATE]-[DATE] write [DAT…"
type textarea "x"
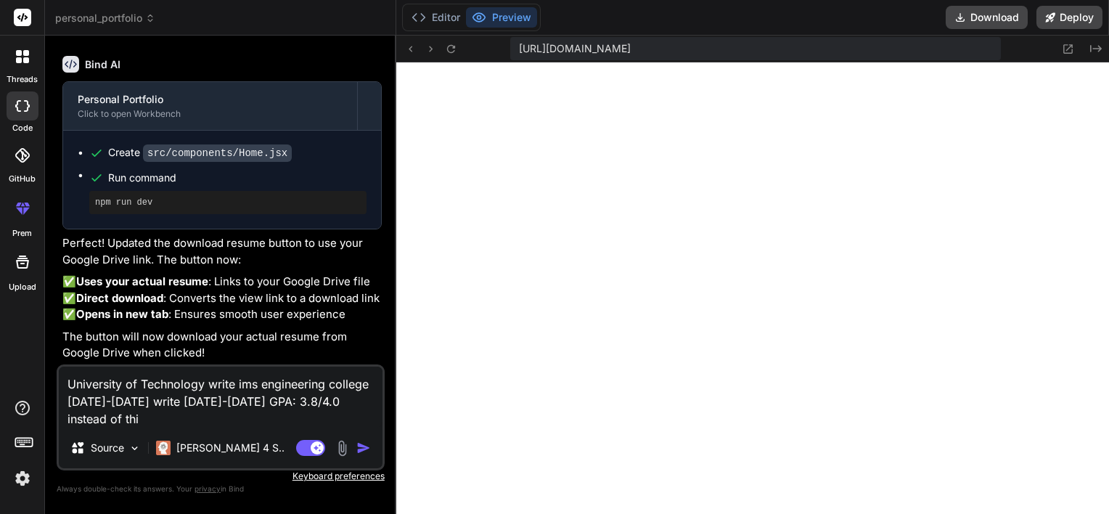
type textarea "University of Technology write ims engineering college [DATE]-[DATE] write [DAT…"
type textarea "x"
type textarea "University of Technology write ims engineering college [DATE]-[DATE] write [DAT…"
type textarea "x"
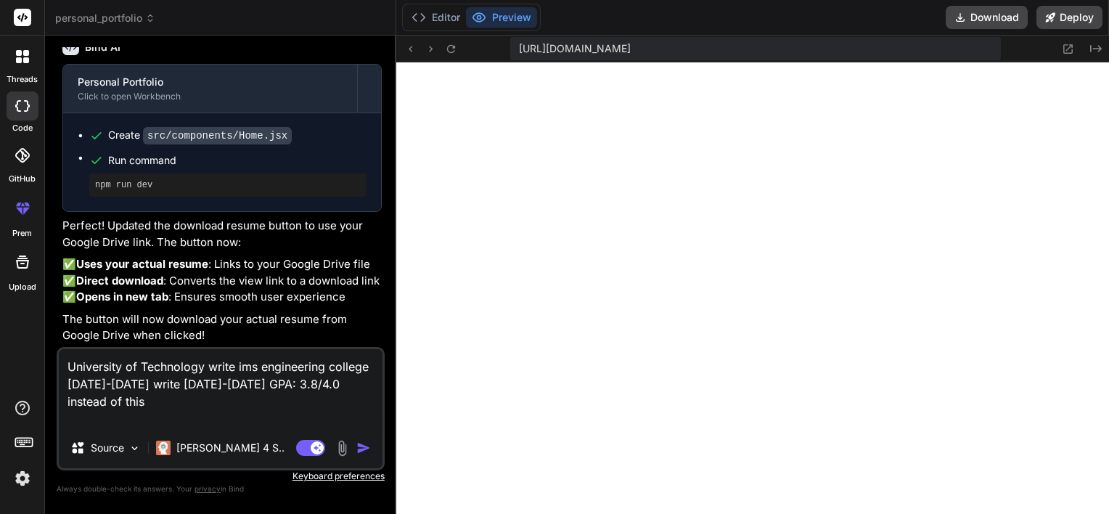
type textarea "University of Technology write ims engineering college [DATE]-[DATE] write [DAT…"
type textarea "x"
type textarea "University of Technology write ims engineering college [DATE]-[DATE] write [DAT…"
type textarea "x"
type textarea "University of Technology write ims engineering college [DATE]-[DATE] write [DAT…"
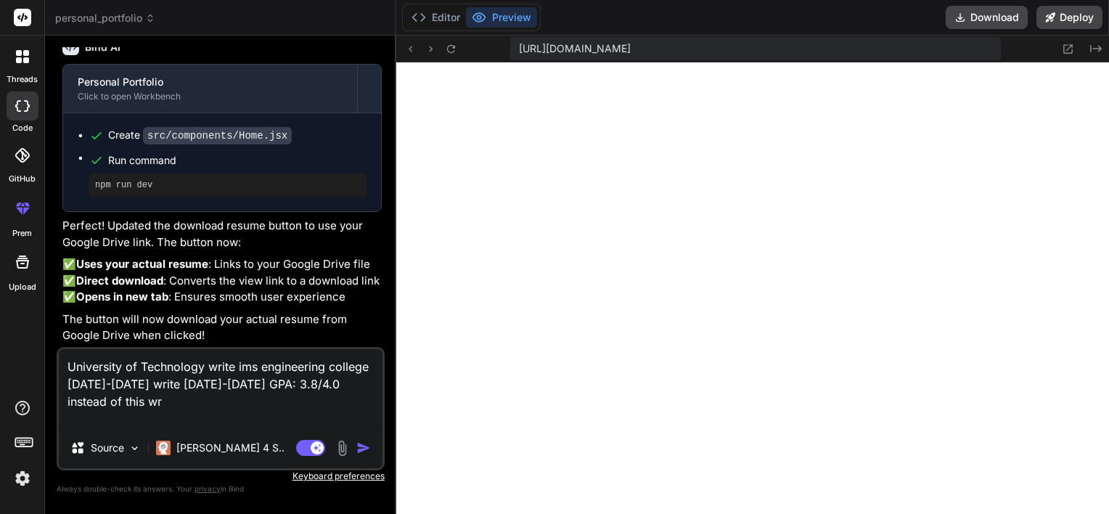
type textarea "x"
type textarea "University of Technology write ims engineering college [DATE]-[DATE] write [DAT…"
type textarea "x"
type textarea "University of Technology write ims engineering college [DATE]-[DATE] write [DAT…"
type textarea "x"
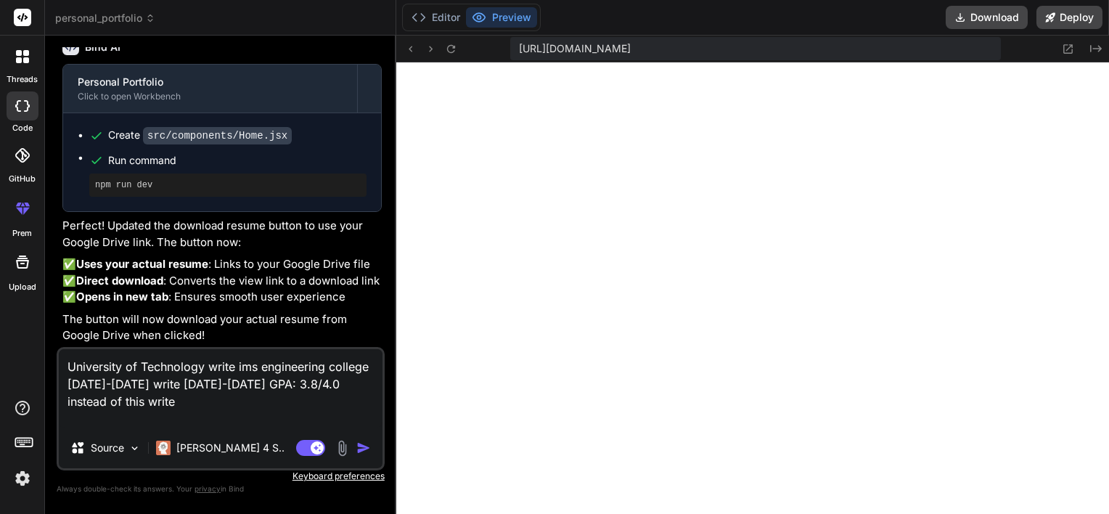
type textarea "University of Technology write ims engineering college [DATE]-[DATE] write [DAT…"
type textarea "x"
type textarea "University of Technology write ims engineering college [DATE]-[DATE] write [DAT…"
type textarea "x"
type textarea "University of Technology write ims engineering college [DATE]-[DATE] write [DAT…"
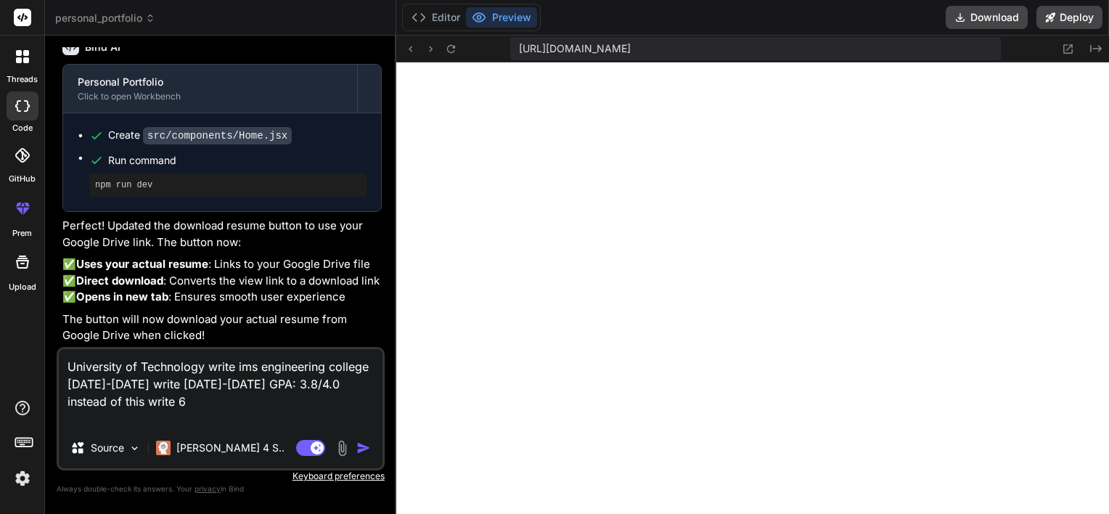
type textarea "x"
type textarea "University of Technology write ims engineering college [DATE]-[DATE] write [DAT…"
type textarea "x"
type textarea "University of Technology write ims engineering college [DATE]-[DATE] write [DAT…"
type textarea "x"
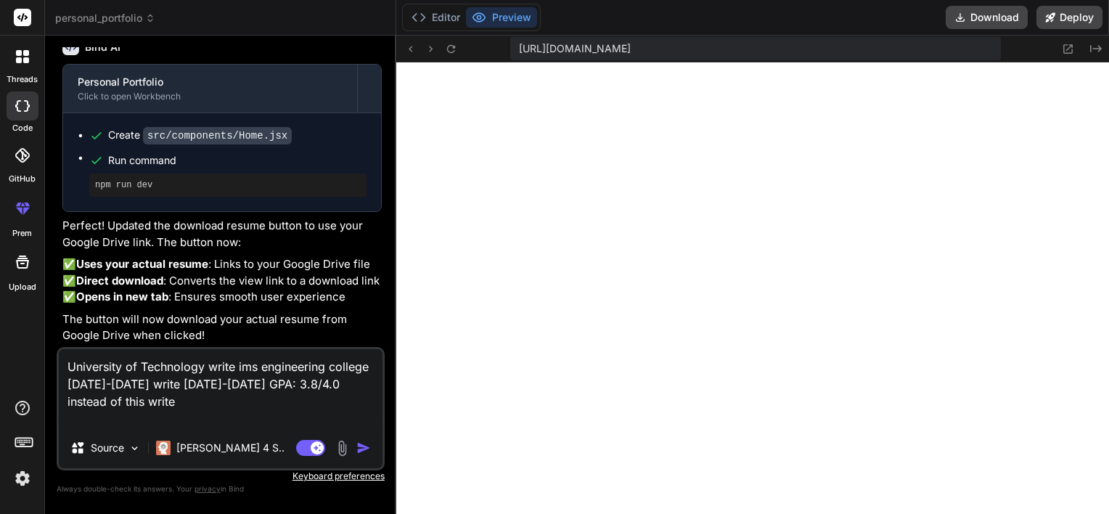
type textarea "University of Technology write ims engineering college [DATE]-[DATE] write [DAT…"
type textarea "x"
type textarea "University of Technology write ims engineering college [DATE]-[DATE] write [DAT…"
type textarea "x"
type textarea "University of Technology write ims engineering college [DATE]-[DATE] write [DAT…"
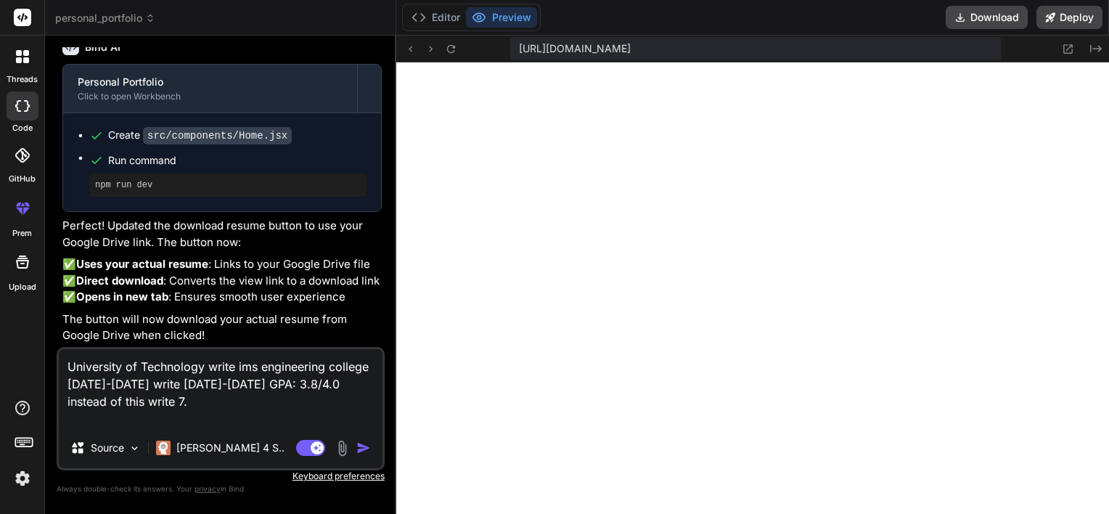
type textarea "x"
type textarea "University of Technology write ims engineering college [DATE]-[DATE] write [DAT…"
click at [118, 404] on textarea "University of Technology write ims engineering college [DATE]-[DATE] write [DAT…" at bounding box center [221, 388] width 324 height 78
click at [363, 451] on img "button" at bounding box center [363, 447] width 15 height 15
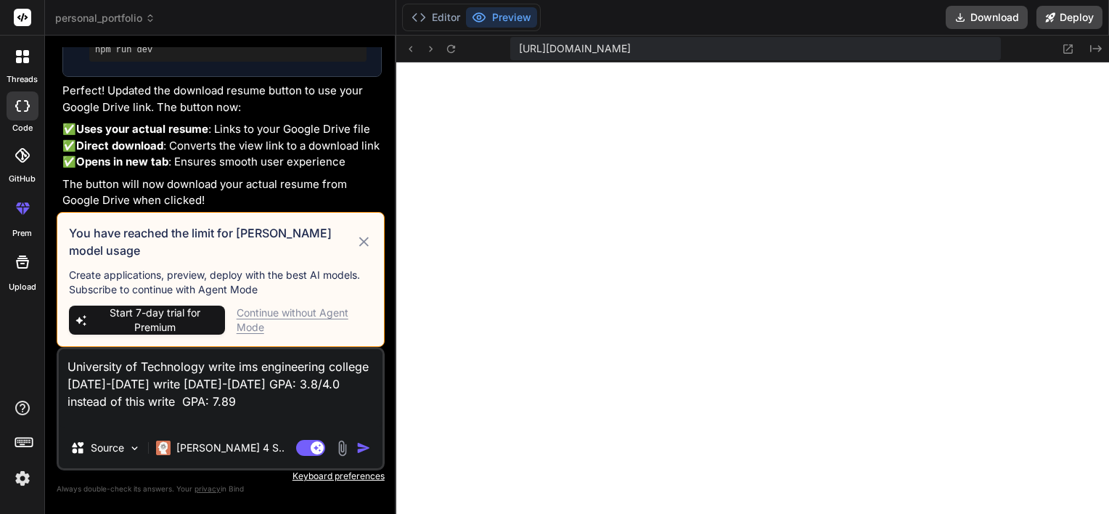
click at [366, 247] on icon at bounding box center [364, 241] width 17 height 17
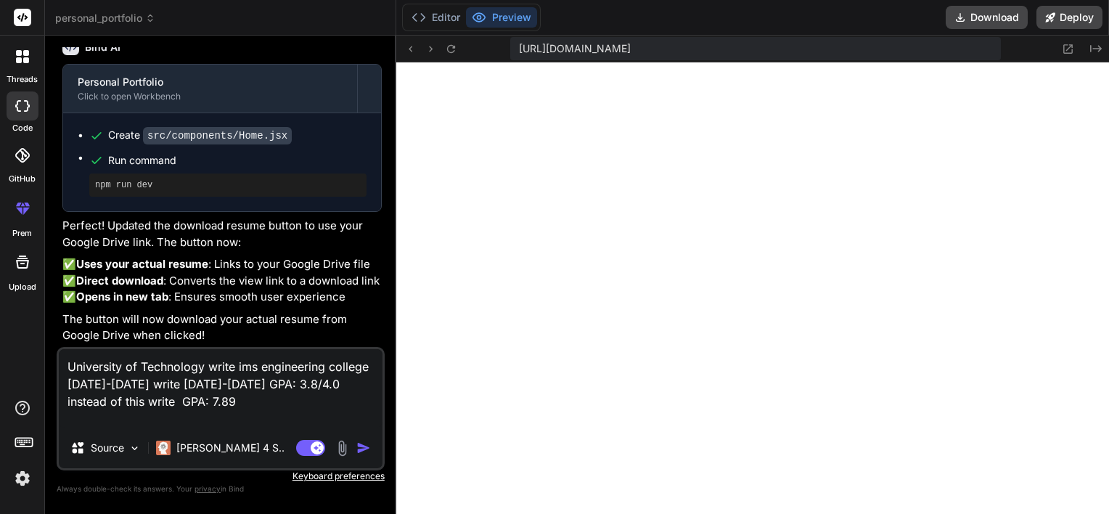
click at [200, 410] on textarea "University of Technology write ims engineering college [DATE]-[DATE] write [DAT…" at bounding box center [221, 388] width 324 height 78
click at [361, 451] on img "button" at bounding box center [363, 447] width 15 height 15
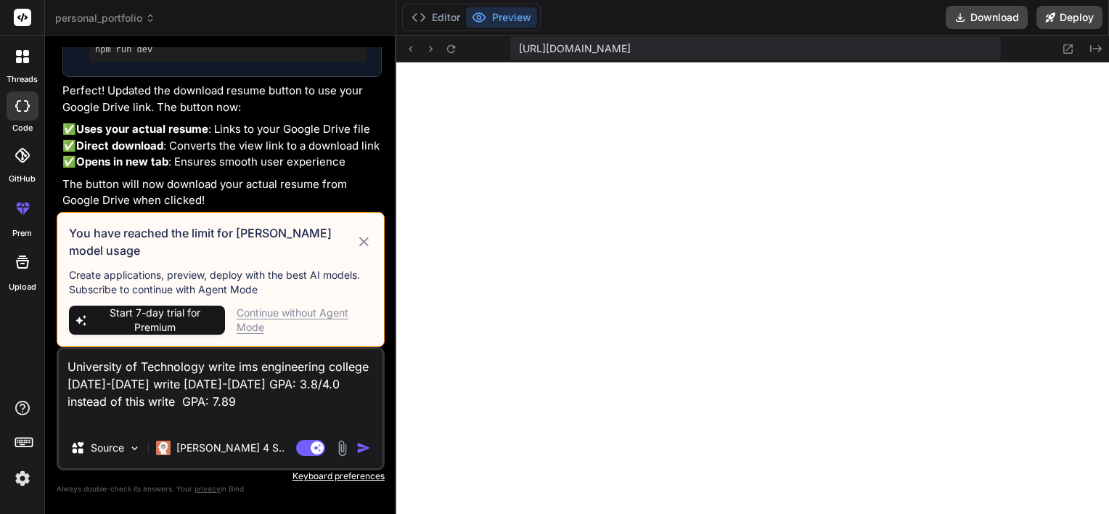
click at [250, 313] on div "Continue without Agent Mode" at bounding box center [305, 319] width 136 height 29
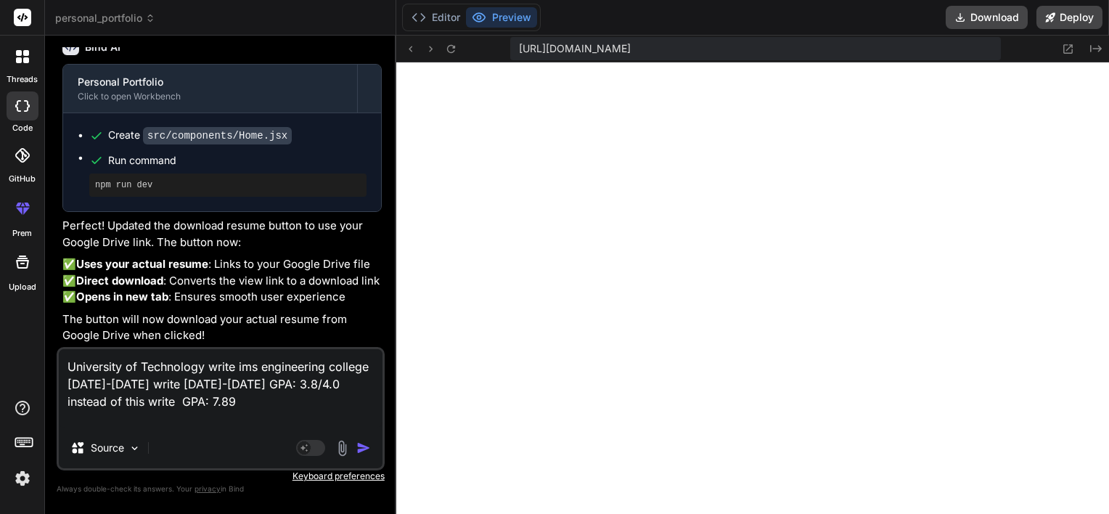
scroll to position [2644, 0]
click at [369, 453] on img "button" at bounding box center [363, 447] width 15 height 15
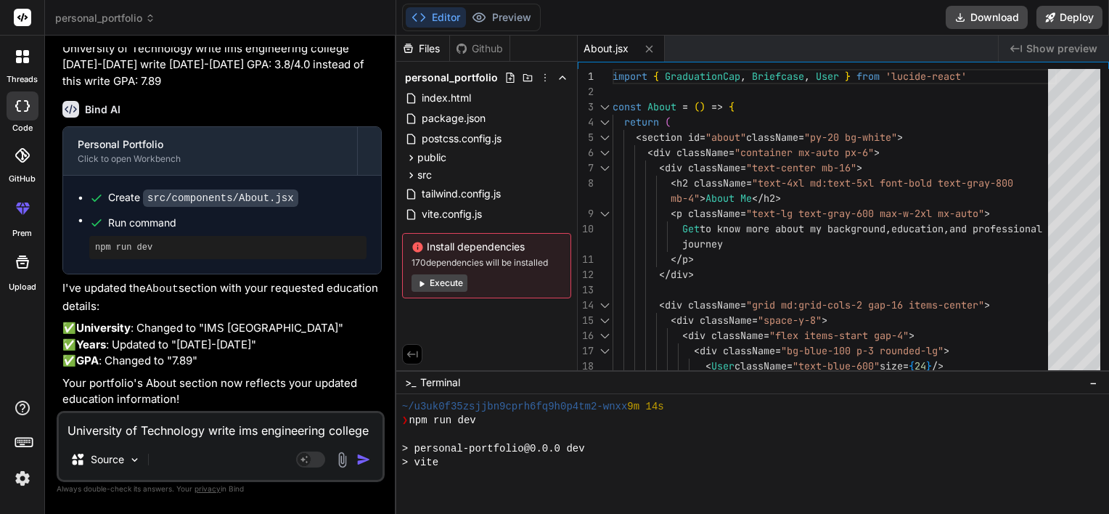
scroll to position [1309, 0]
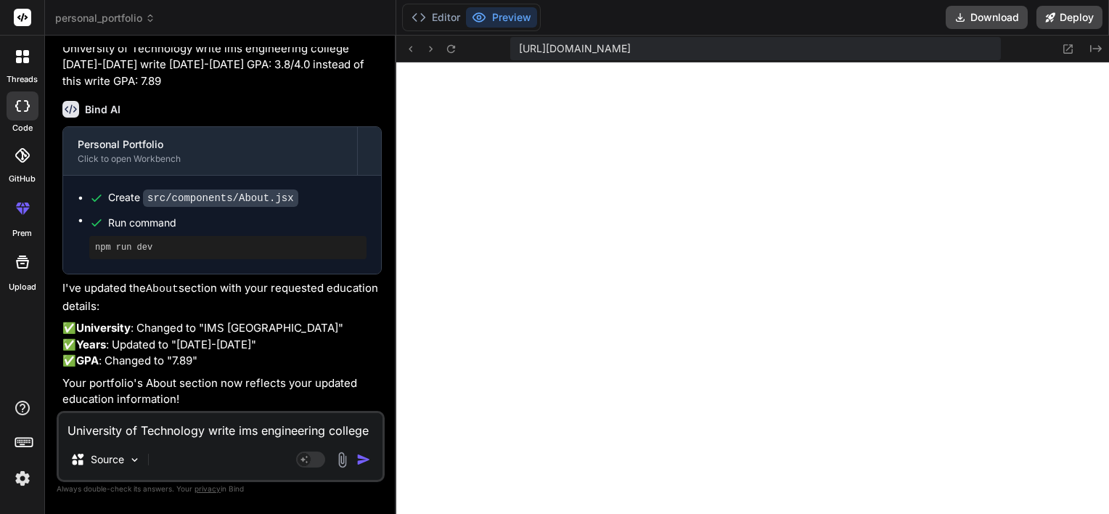
click at [131, 443] on div "University of Technology write ims engineering college [DATE]-[DATE] write [DAT…" at bounding box center [221, 446] width 328 height 71
click at [156, 427] on textarea "University of Technology write ims engineering college [DATE]-[DATE] write [DAT…" at bounding box center [221, 426] width 324 height 26
paste textarea "A passionate Full Stack Developer with 3+ years of experience in creating dynam…"
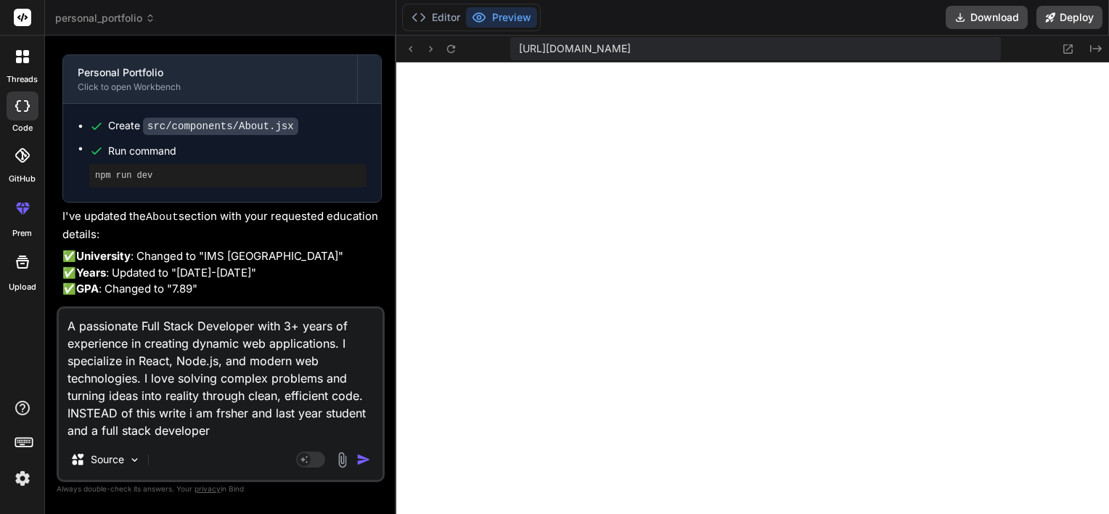
click at [360, 467] on div "Agent Mode. When this toggle is activated, AI automatically makes decisions, re…" at bounding box center [334, 459] width 83 height 17
click at [367, 461] on img "button" at bounding box center [363, 459] width 15 height 15
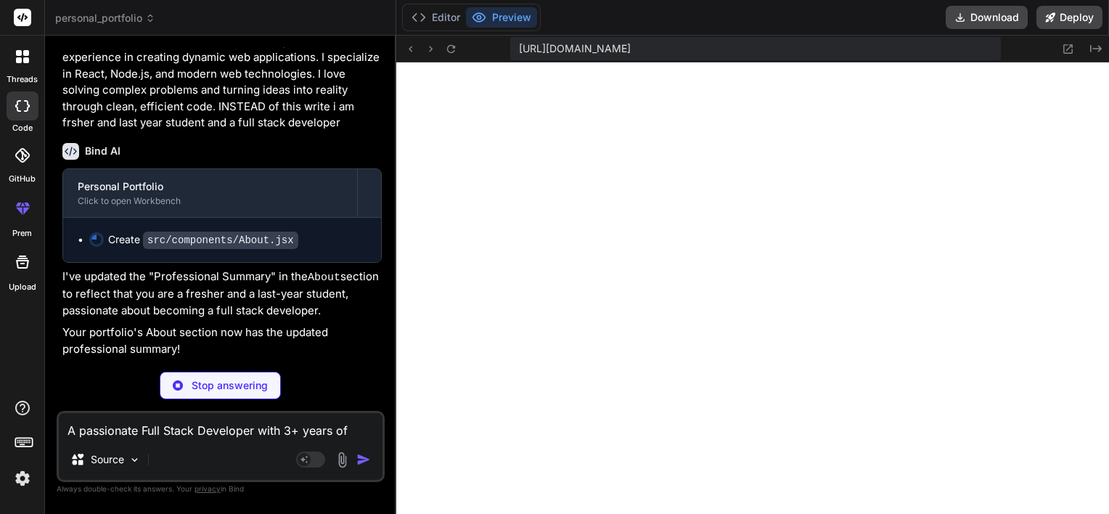
scroll to position [1393, 0]
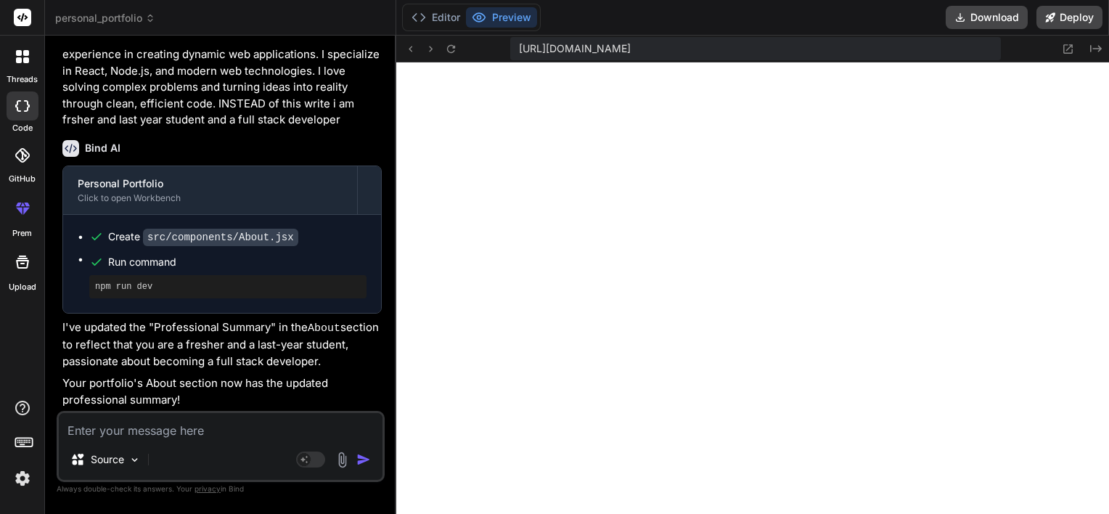
click at [133, 435] on textarea at bounding box center [221, 426] width 324 height 26
paste textarea "Junior Full Stack Developer"
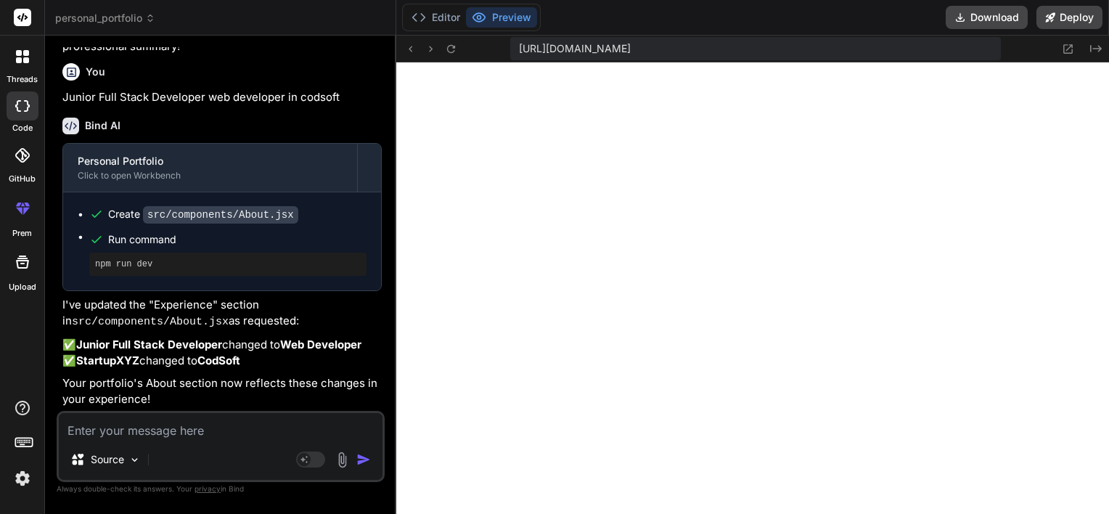
scroll to position [3791, 0]
click at [92, 431] on textarea at bounding box center [221, 426] width 324 height 26
paste textarea "[DATE] - [DATE]"
click at [163, 469] on div "Source" at bounding box center [221, 462] width 324 height 35
click at [222, 416] on textarea "[DATE] - [DATE] [DATE]" at bounding box center [221, 426] width 324 height 26
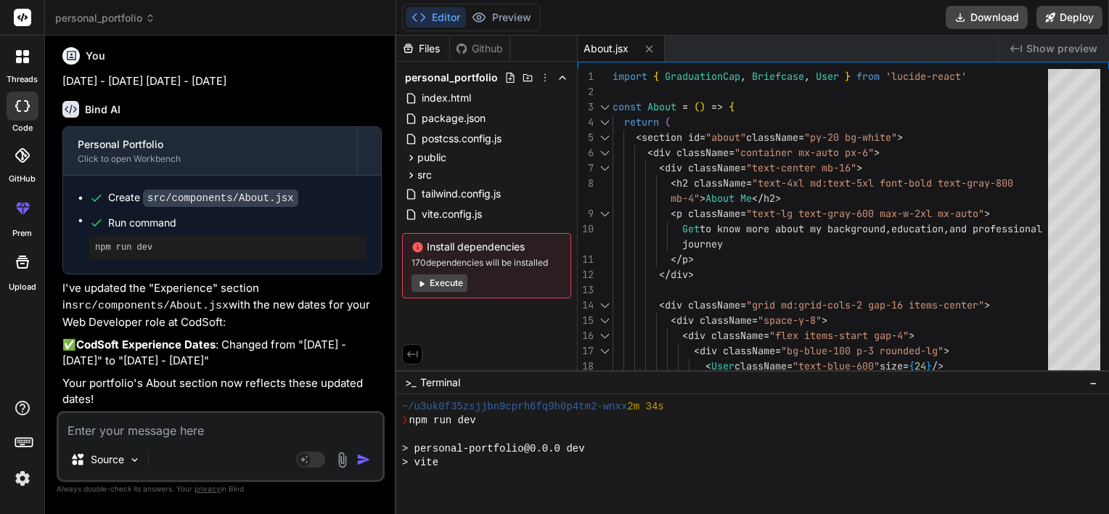
scroll to position [1755, 0]
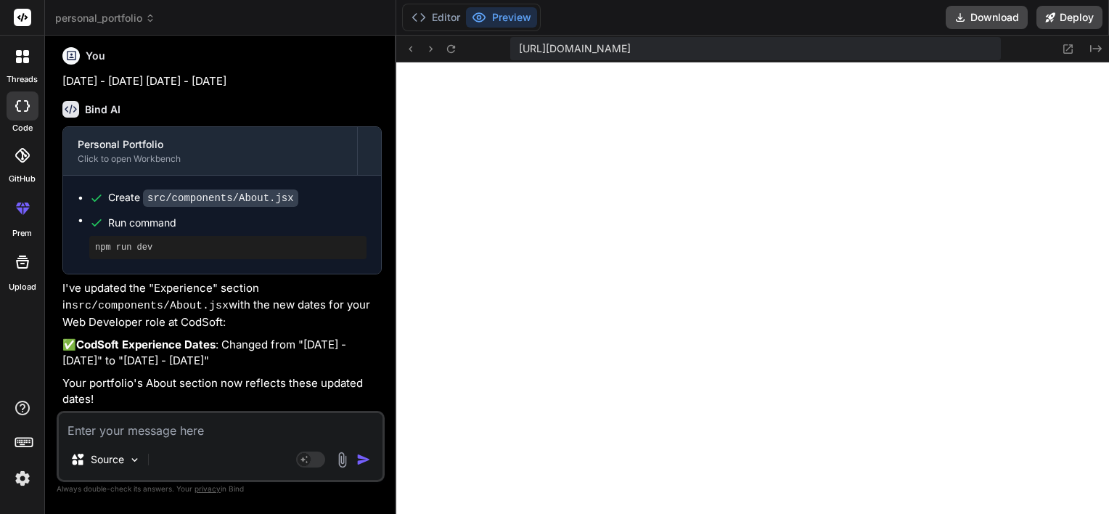
click at [208, 431] on textarea at bounding box center [221, 426] width 324 height 26
paste textarea "Developed and maintained web applications using React and Node.js"
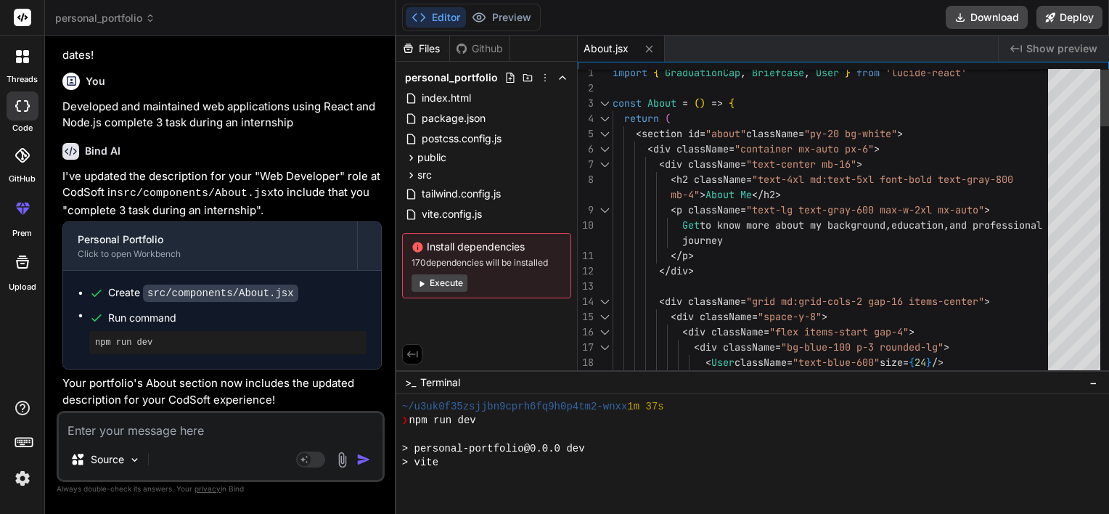
scroll to position [1978, 0]
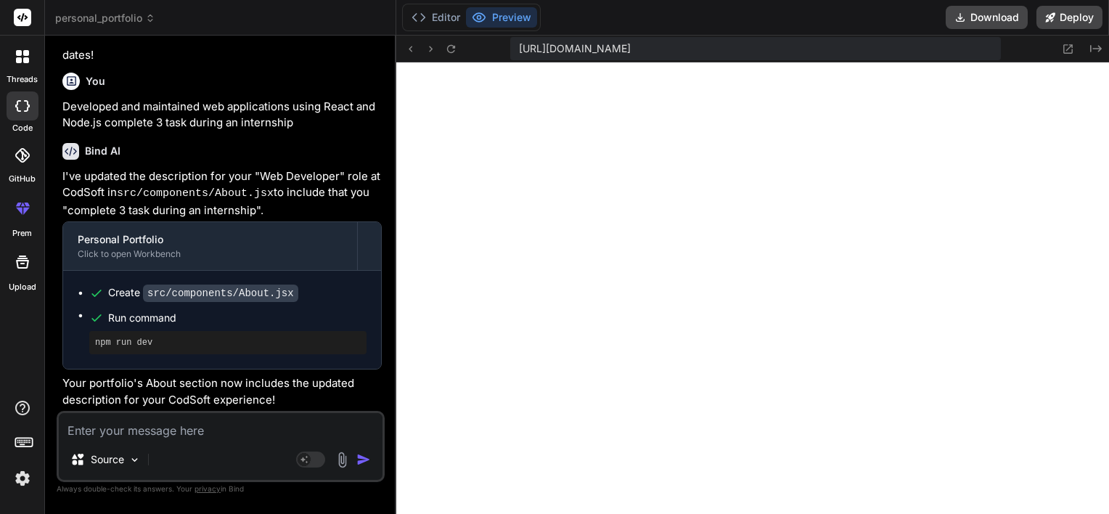
click at [175, 430] on textarea at bounding box center [221, 426] width 324 height 26
paste textarea "using React and Node.js,"
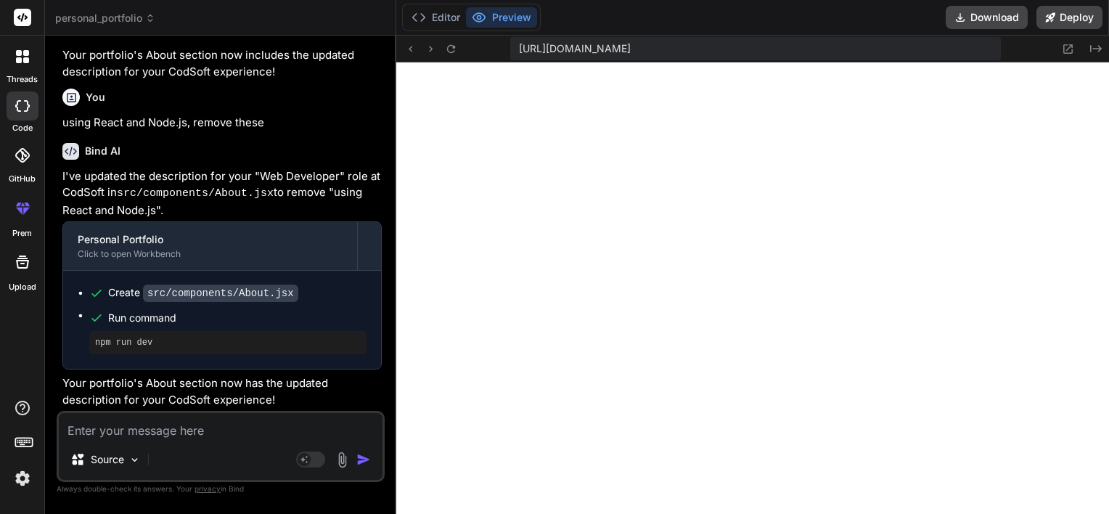
scroll to position [4827, 0]
click at [176, 432] on textarea at bounding box center [221, 426] width 324 height 26
paste textarea "Senior Frontend Developer"
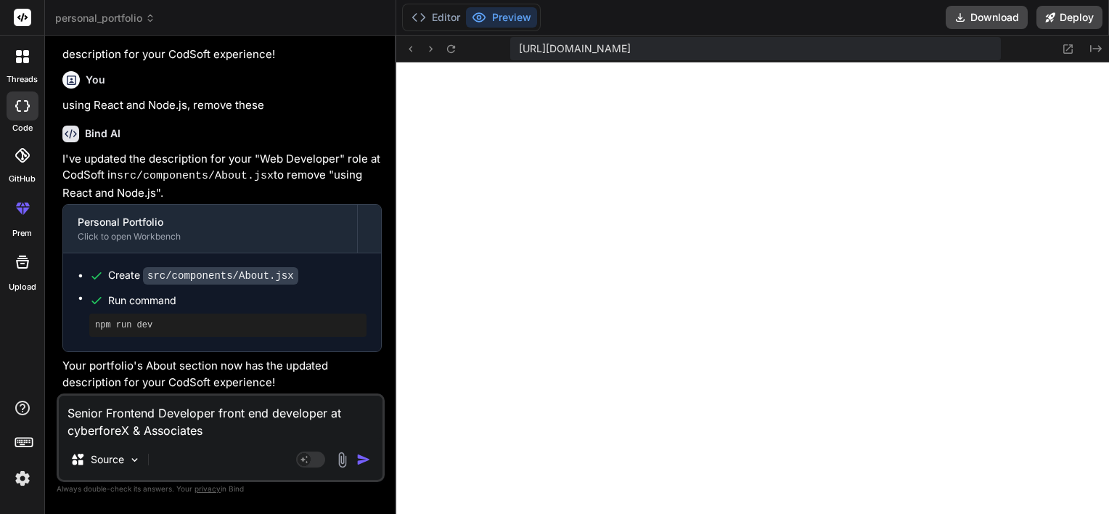
click at [369, 467] on img "button" at bounding box center [363, 459] width 15 height 15
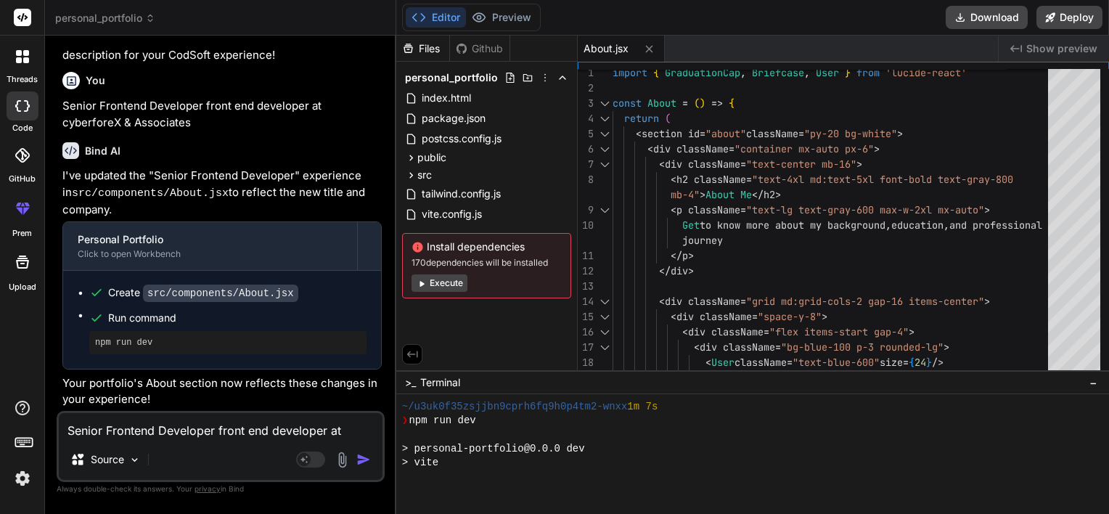
scroll to position [2410, 0]
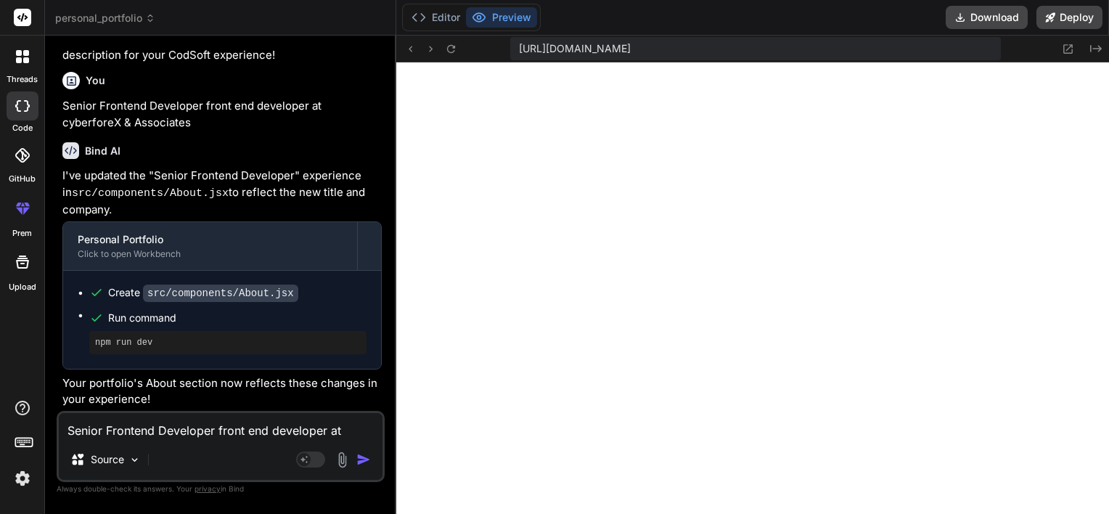
click at [196, 429] on textarea "Senior Frontend Developer front end developer at cyberforeX & Associates" at bounding box center [221, 426] width 324 height 26
paste textarea "2022 - Present"
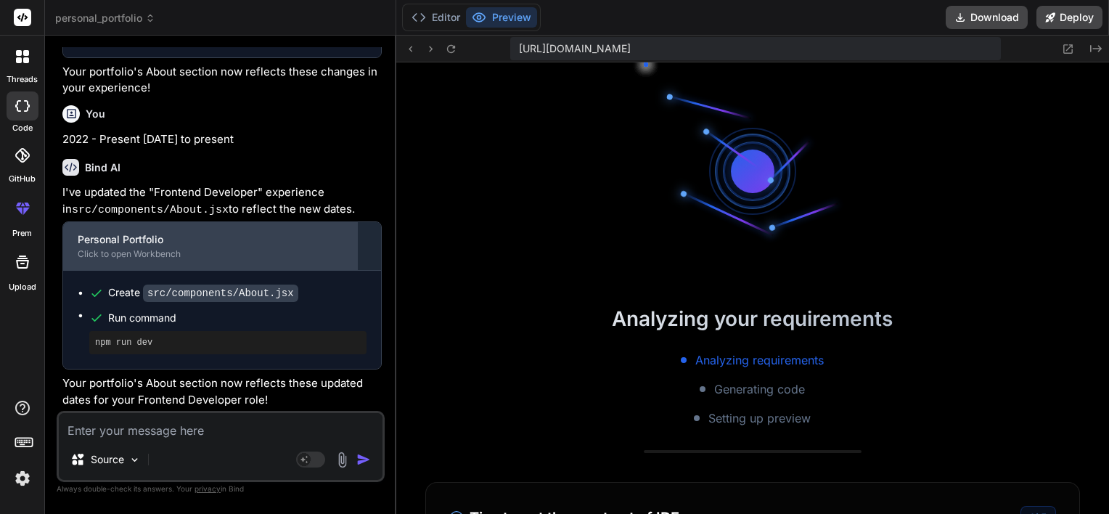
scroll to position [2619, 0]
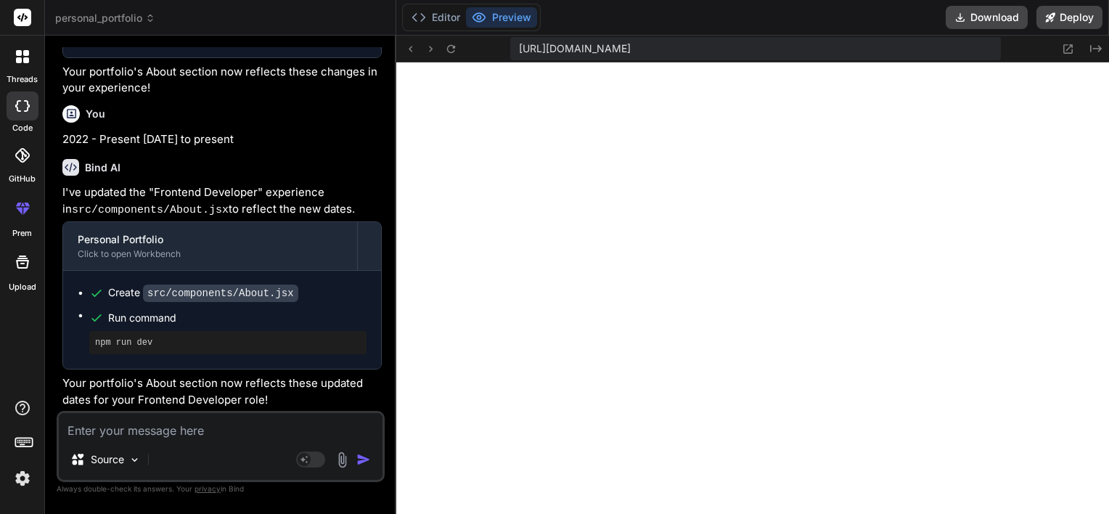
click at [194, 422] on textarea at bounding box center [221, 426] width 324 height 26
paste textarea "Leading frontend development for enterprise applications"
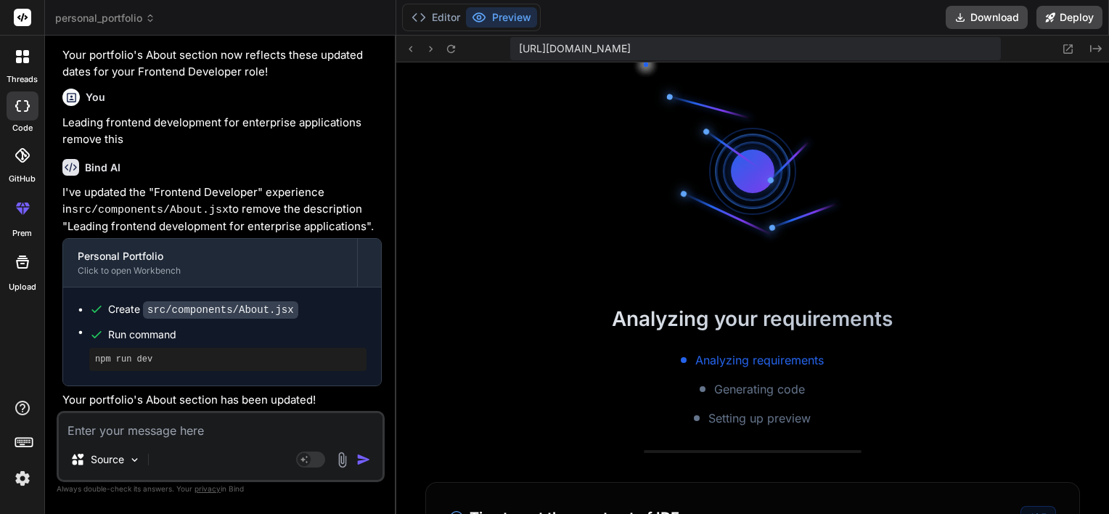
scroll to position [2828, 0]
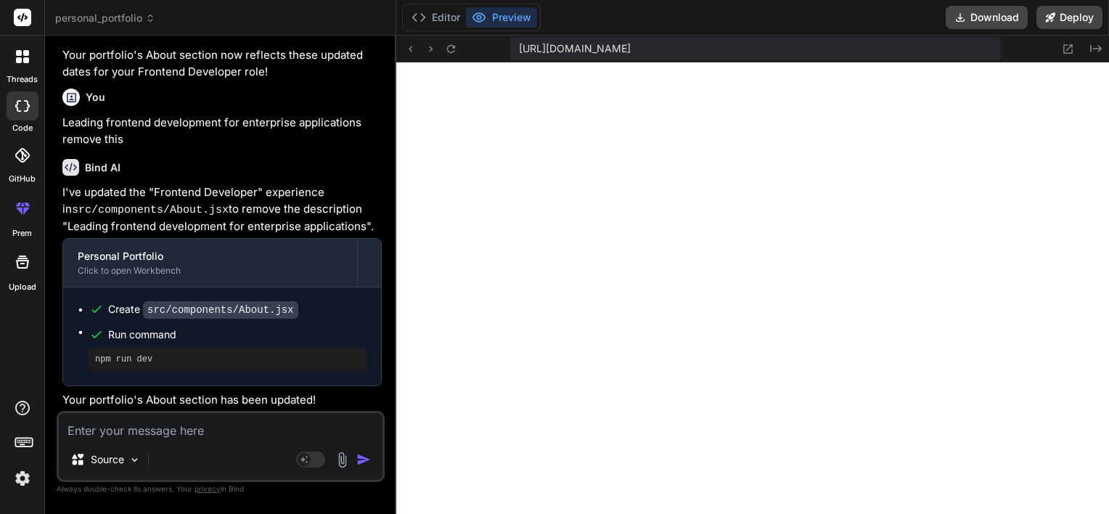
click at [98, 436] on textarea at bounding box center [221, 426] width 324 height 26
paste textarea "E-Commerce Platform A full-stack e-commerce solution with user authentication, …"
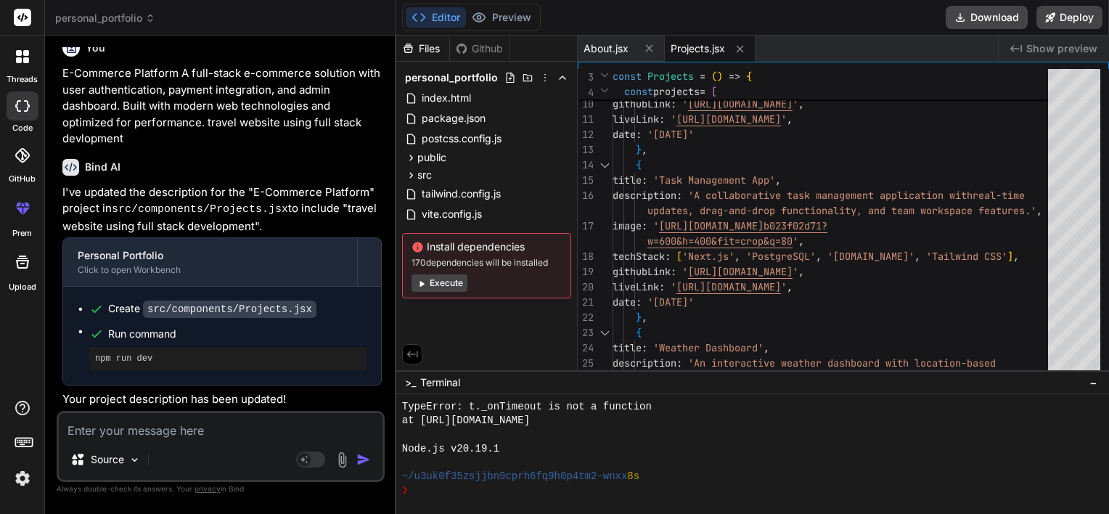
scroll to position [6180, 0]
click at [210, 432] on textarea at bounding box center [221, 426] width 324 height 26
click at [1086, 47] on span "Show preview" at bounding box center [1061, 48] width 71 height 15
click at [1037, 52] on span "Show preview" at bounding box center [1061, 48] width 71 height 15
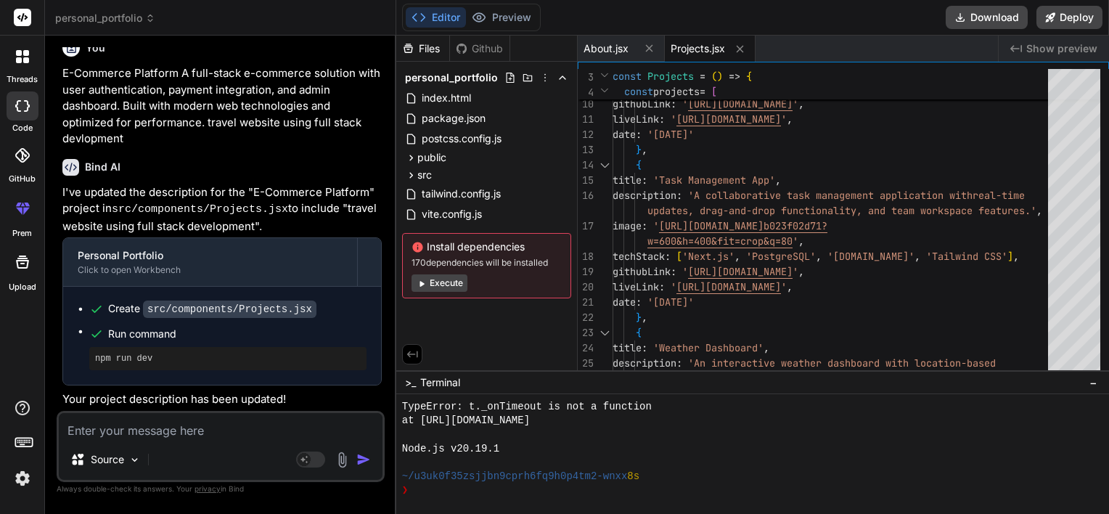
click at [1015, 48] on icon at bounding box center [1016, 48] width 12 height 7
drag, startPoint x: 1015, startPoint y: 48, endPoint x: 911, endPoint y: 58, distance: 105.0
click at [911, 58] on div "About.jsx Projects.jsx" at bounding box center [788, 49] width 420 height 26
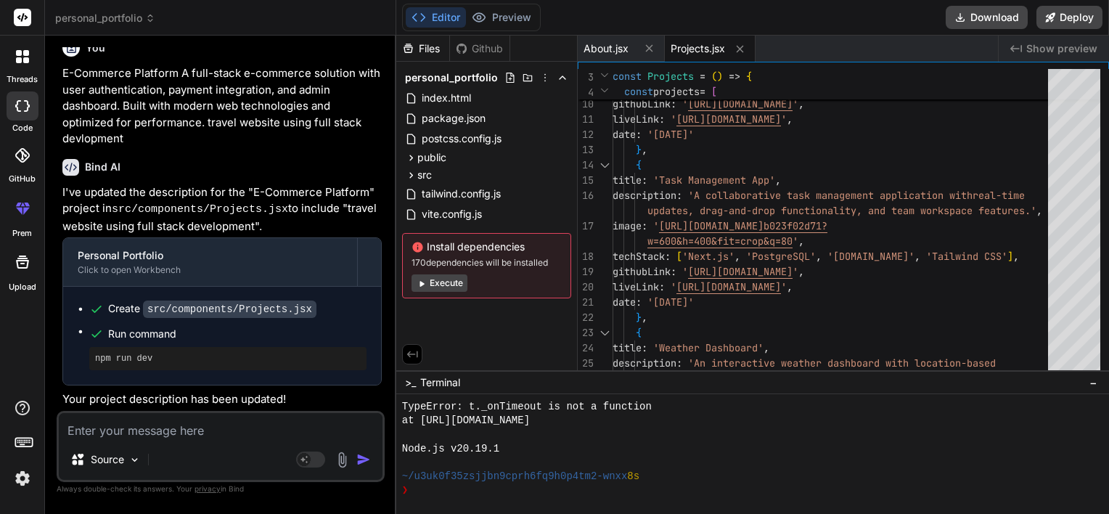
click at [1077, 52] on span "Show preview" at bounding box center [1061, 48] width 71 height 15
click at [154, 432] on textarea at bounding box center [221, 426] width 324 height 26
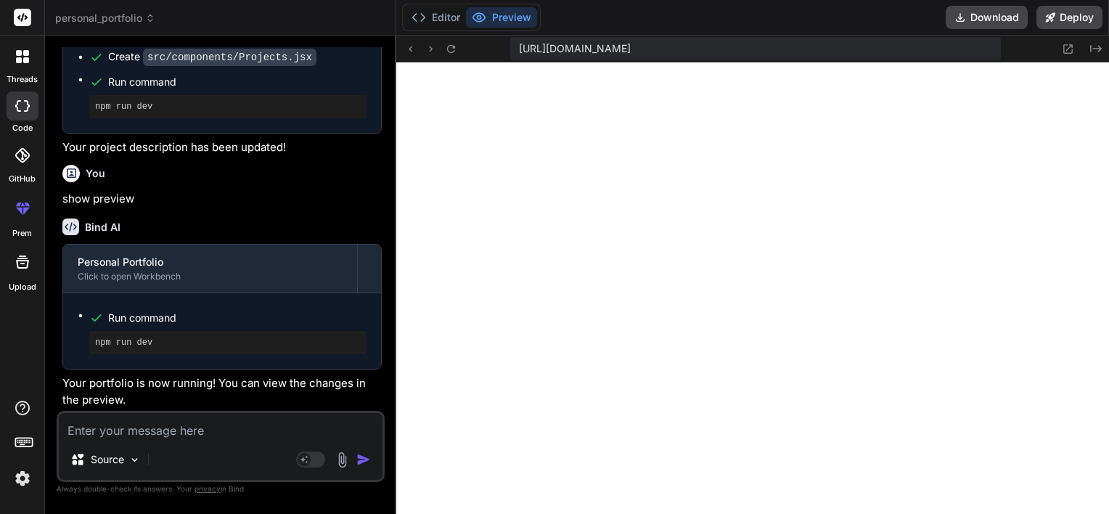
scroll to position [4542, 0]
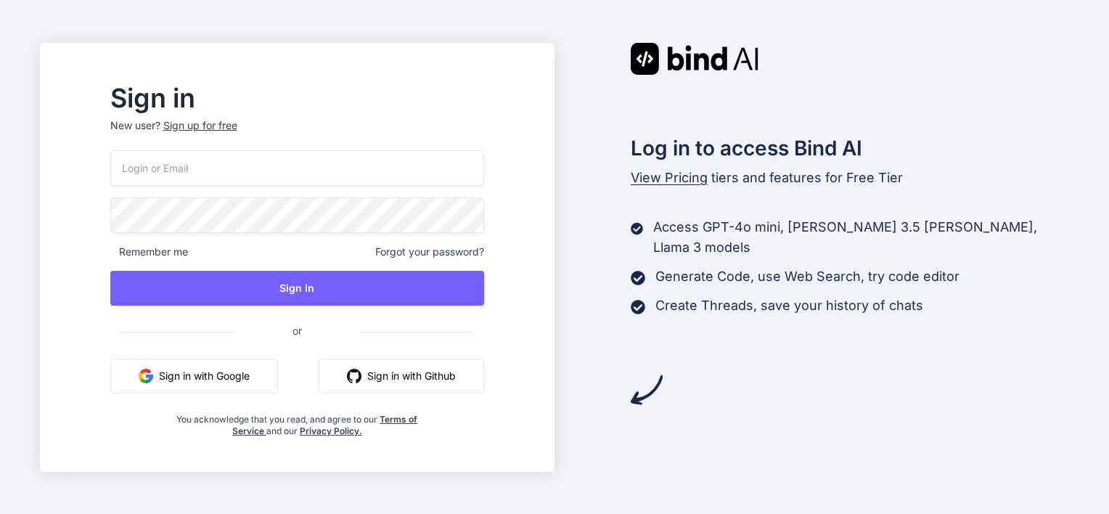
click at [270, 379] on button "Sign in with Google" at bounding box center [194, 375] width 168 height 35
click at [861, 377] on div "Log in to access Bind AI View Pricing tiers and features for Free Tier Access G…" at bounding box center [811, 224] width 514 height 363
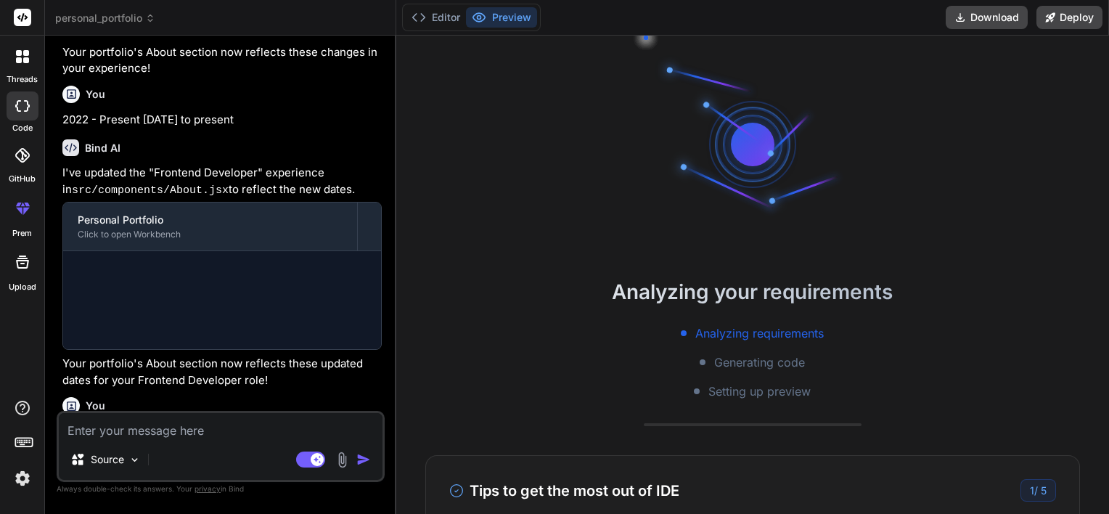
type textarea "x"
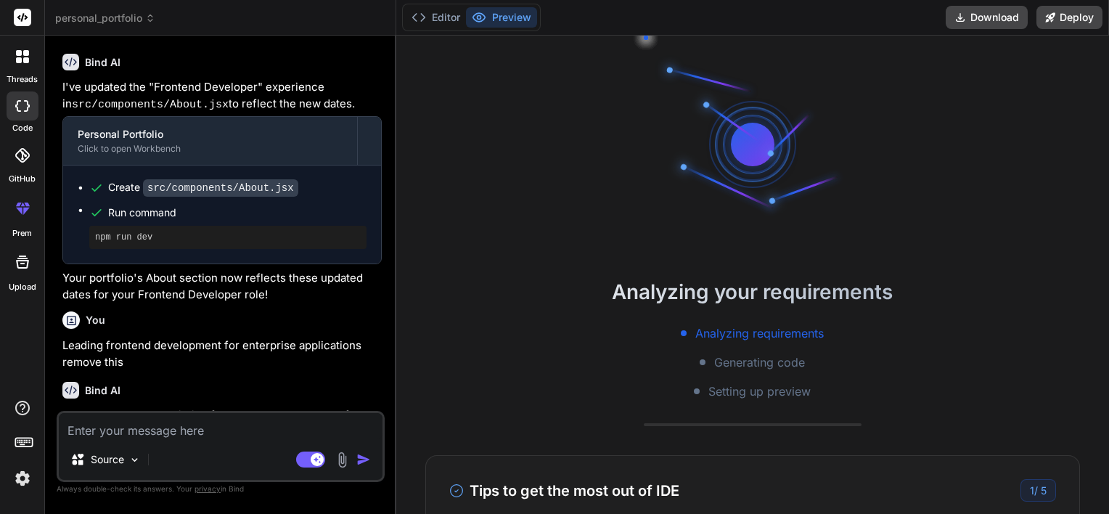
scroll to position [28, 0]
